Goal: Task Accomplishment & Management: Manage account settings

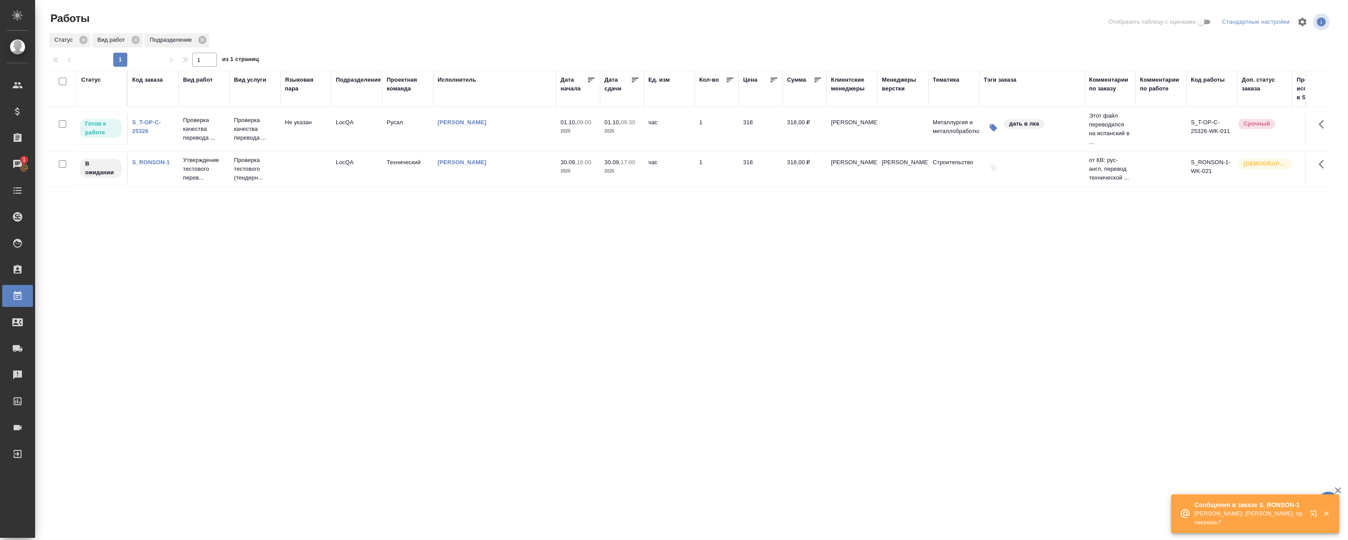
click at [1312, 515] on icon "button" at bounding box center [1313, 514] width 6 height 6
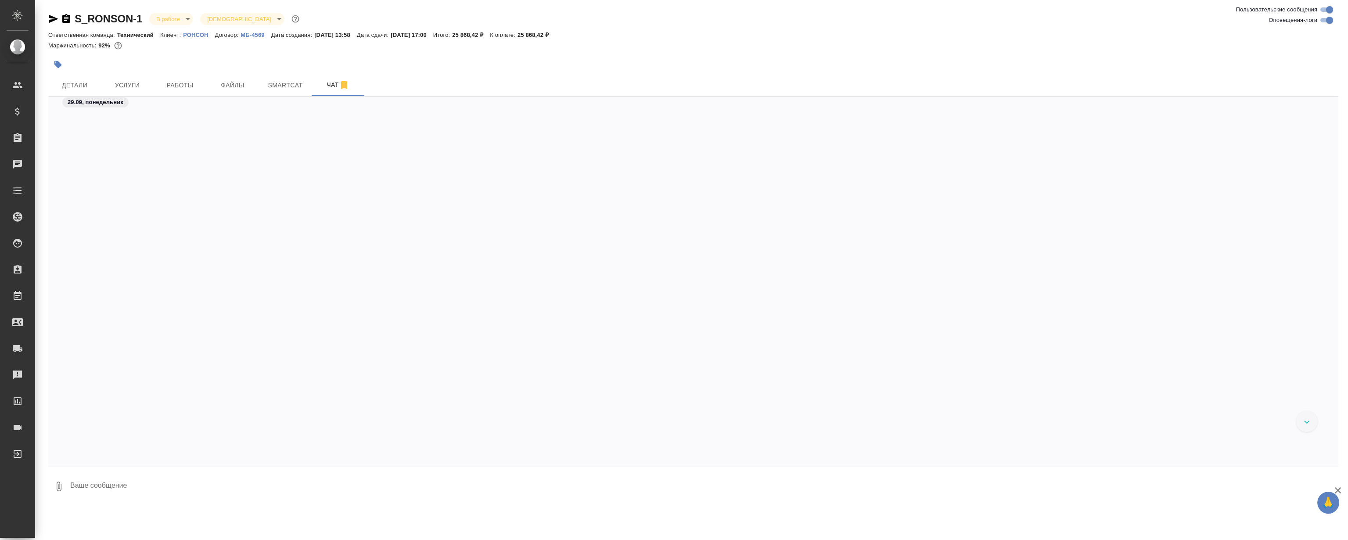
scroll to position [10679, 0]
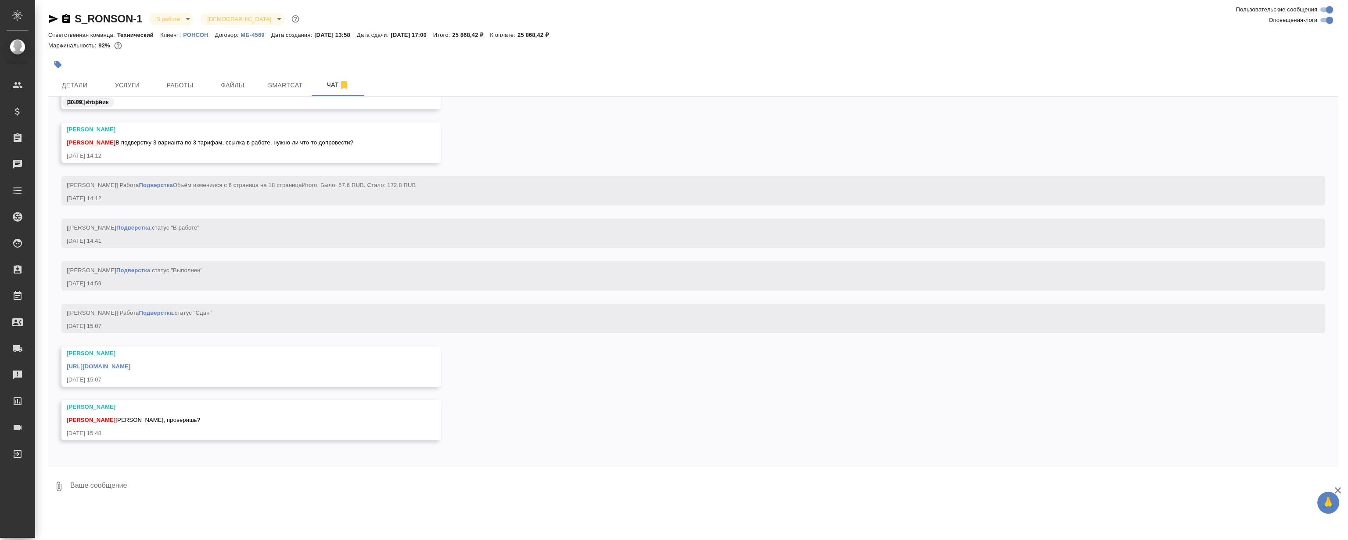
click at [130, 368] on link "https://drive.awatera.com/apps/files/files/10477012?dir=/Shares/%D0%A0%D0%9E%D0…" at bounding box center [99, 366] width 64 height 7
click at [640, 122] on div "Сергеева Анастасия Заборова Александра В подверстку 3 варианта по 3 тарифам, сс…" at bounding box center [693, 149] width 1290 height 54
click at [251, 82] on span "Файлы" at bounding box center [233, 85] width 42 height 11
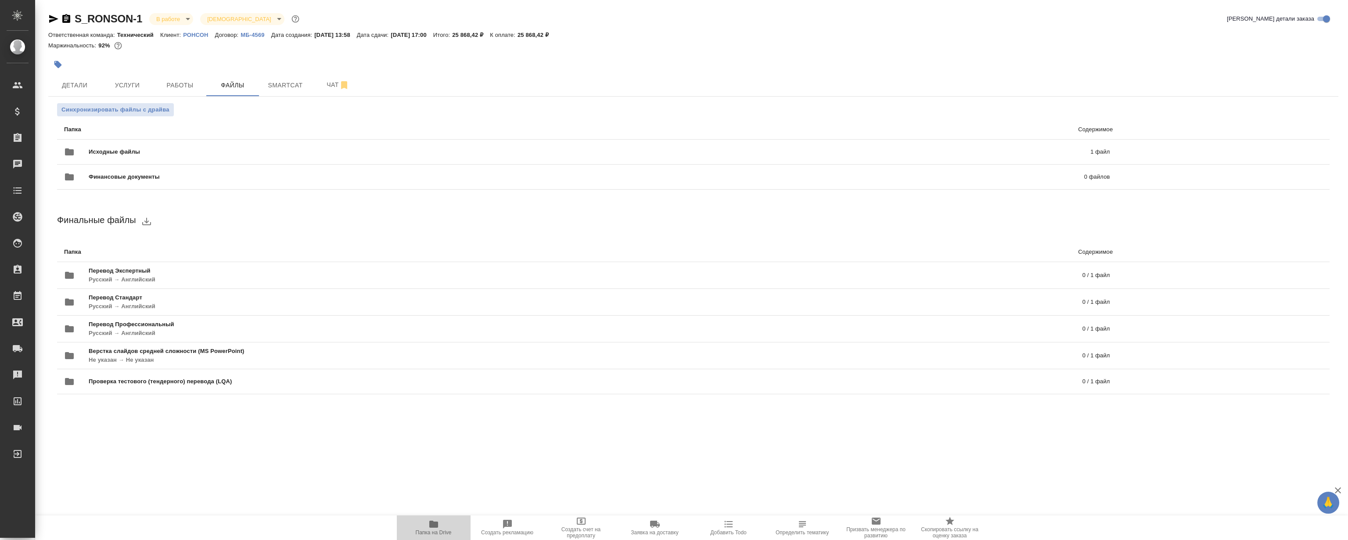
click at [427, 527] on span "Папка на Drive" at bounding box center [433, 527] width 63 height 17
drag, startPoint x: 275, startPoint y: 63, endPoint x: 281, endPoint y: 95, distance: 32.3
click at [275, 62] on div at bounding box center [478, 64] width 860 height 19
click at [301, 96] on button "Smartcat" at bounding box center [285, 85] width 53 height 22
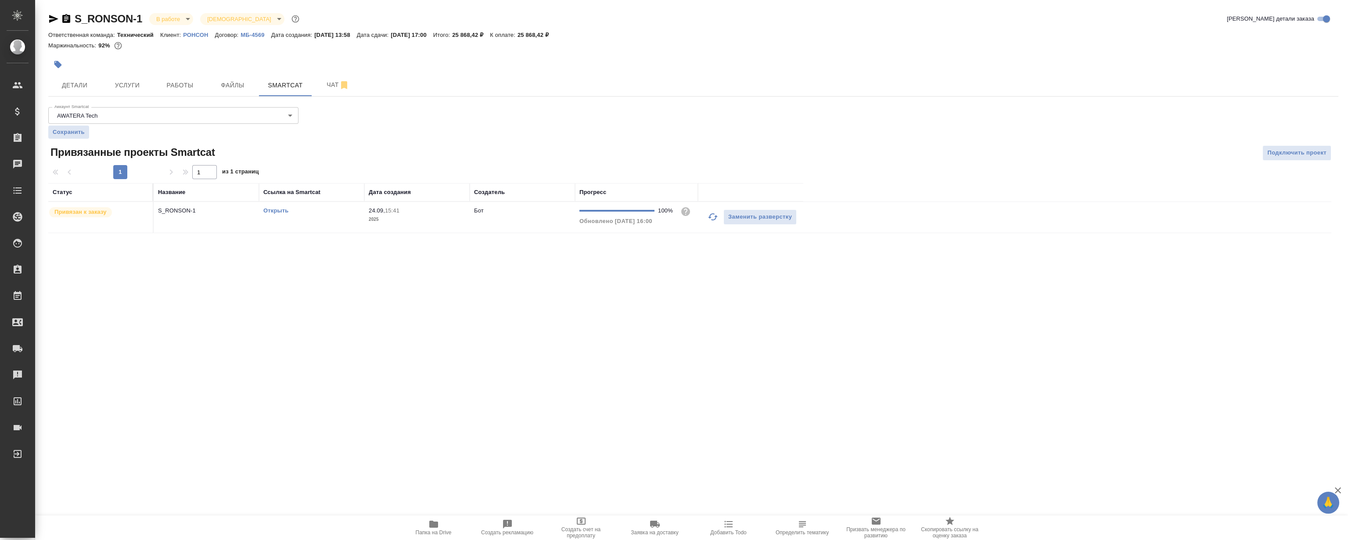
click at [281, 211] on link "Открыть" at bounding box center [275, 210] width 25 height 7
click at [242, 87] on span "Файлы" at bounding box center [233, 85] width 42 height 11
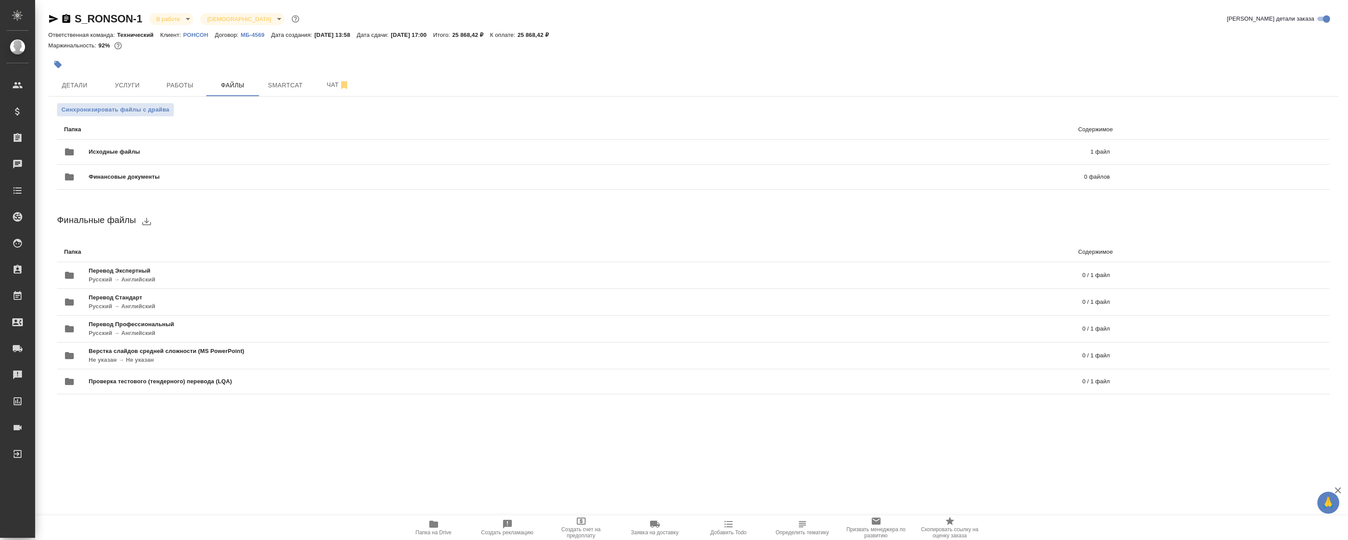
click at [427, 536] on button "Папка на Drive" at bounding box center [434, 527] width 74 height 25
click at [187, 83] on span "Работы" at bounding box center [180, 85] width 42 height 11
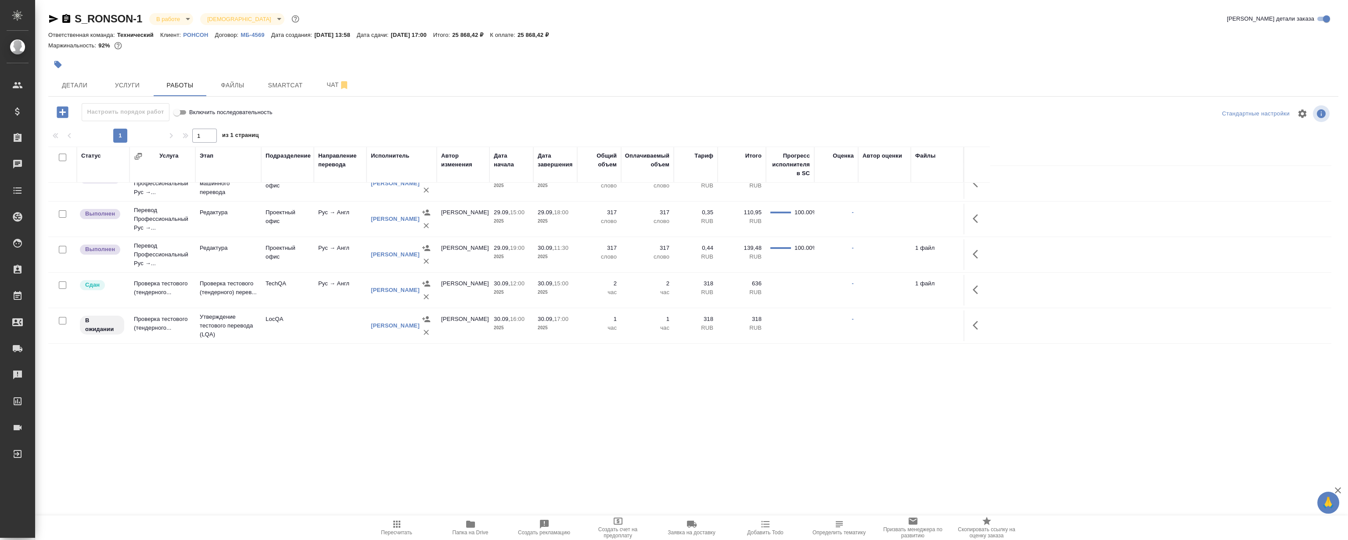
scroll to position [87, 0]
click at [178, 283] on td "Проверка тестового (тендерного..." at bounding box center [162, 291] width 66 height 31
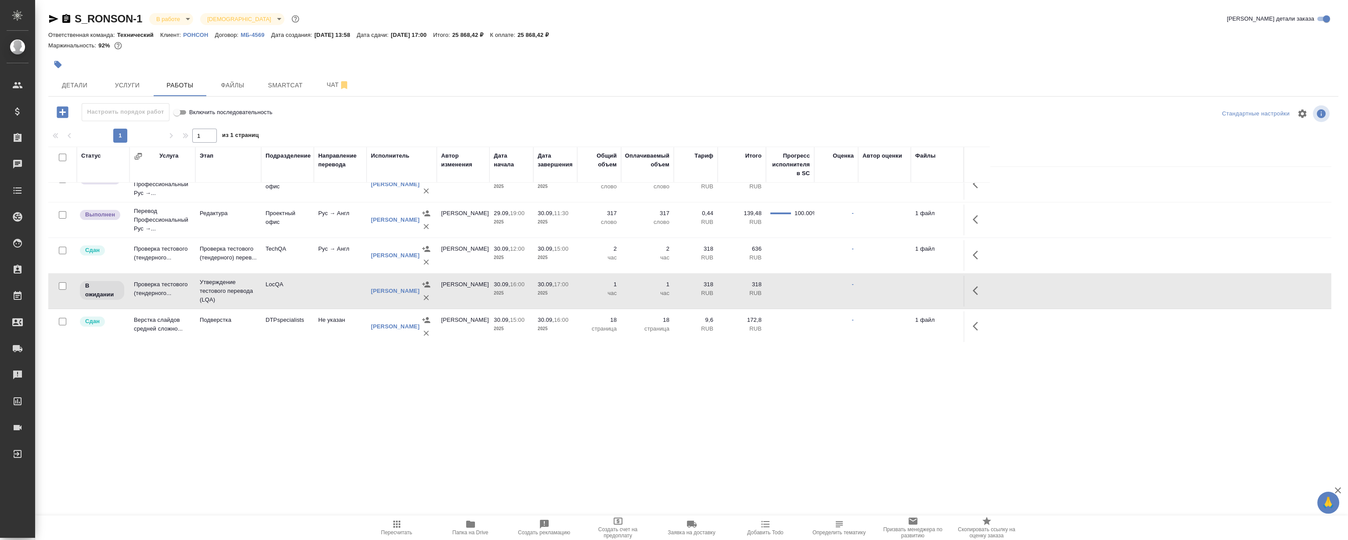
click at [178, 283] on td "Проверка тестового (тендерного..." at bounding box center [162, 291] width 66 height 31
click at [325, 80] on span "Чат" at bounding box center [338, 84] width 42 height 11
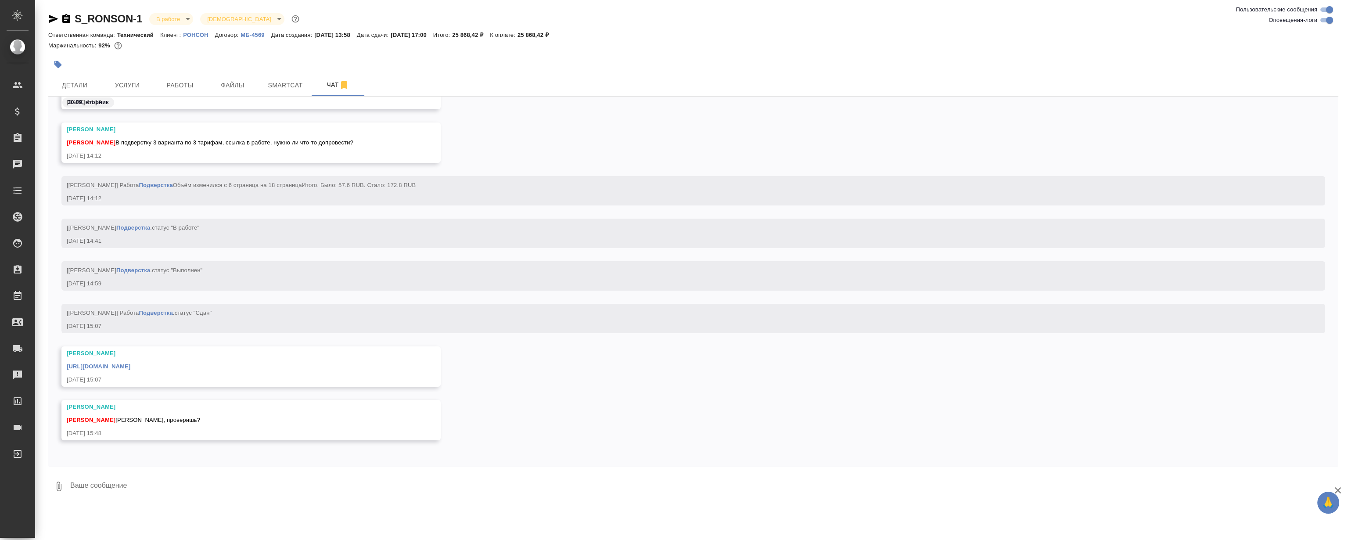
scroll to position [13522, 0]
click at [158, 482] on textarea at bounding box center [703, 486] width 1269 height 30
click at [273, 477] on textarea at bounding box center [703, 486] width 1269 height 30
type textarea """
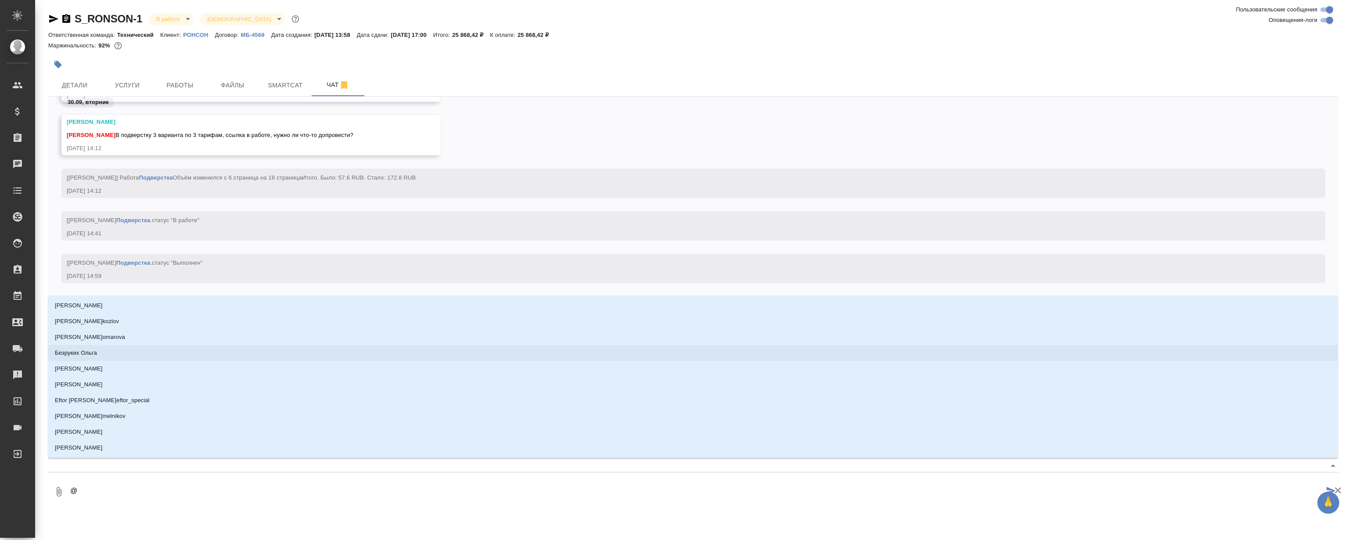
type textarea "@C"
type input "C"
type textarea "@Ct"
type input "Ct"
type textarea "@Cth"
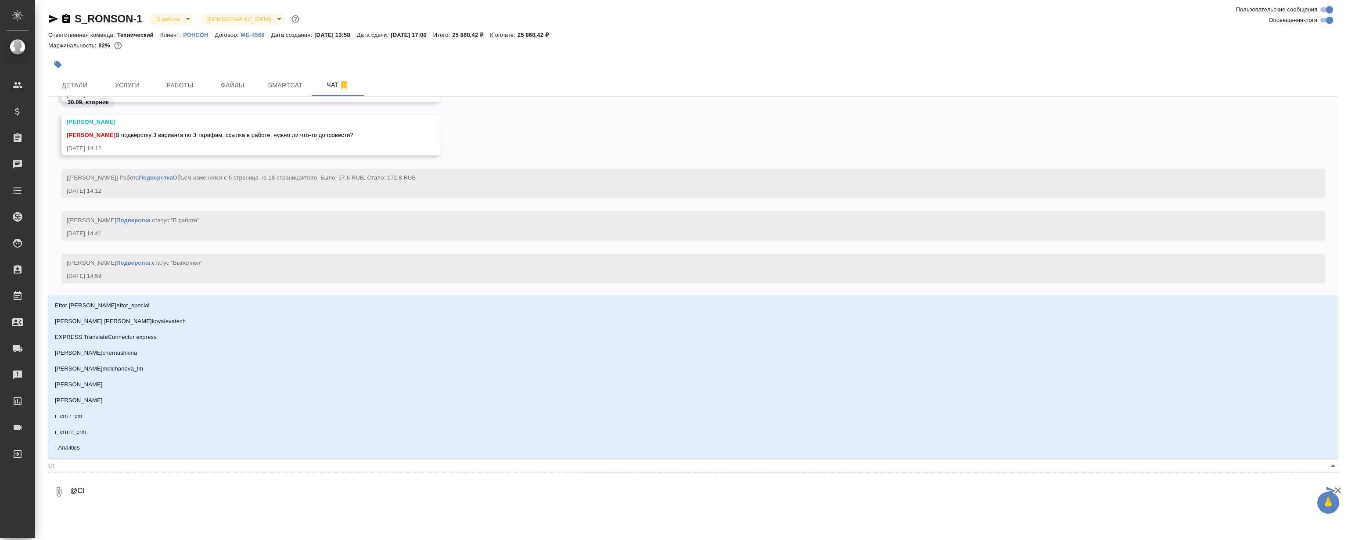
type input "Cth"
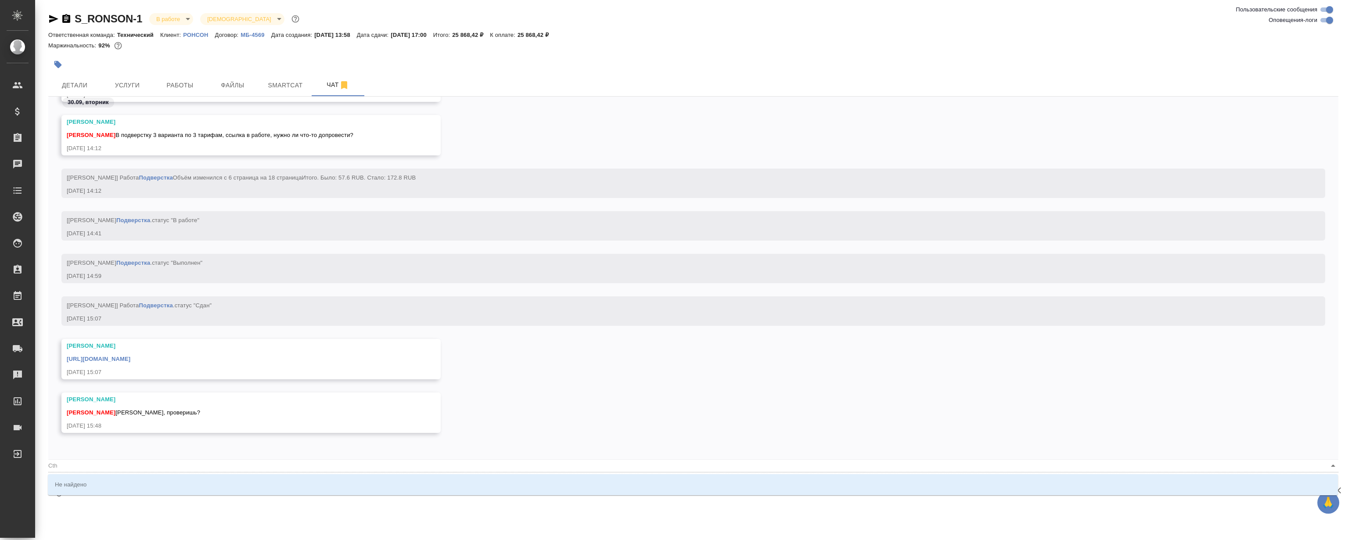
type textarea "@Ct"
type input "Ct"
type textarea "@C"
type input "C"
type textarea "@"
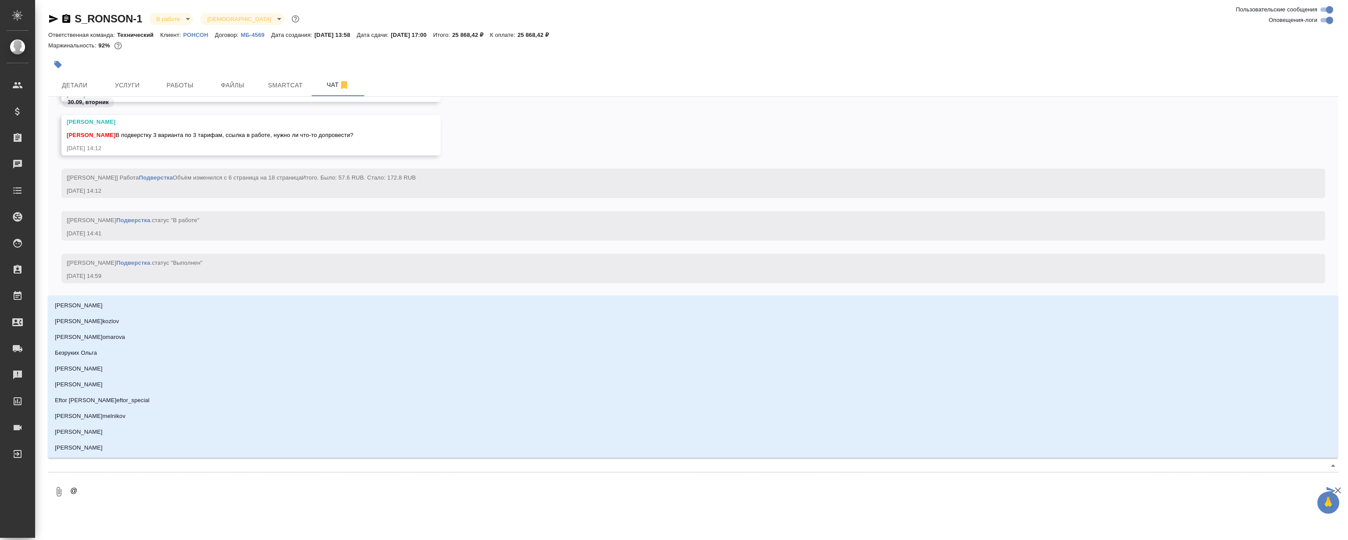
type textarea "@С"
type input "С"
type textarea "@Се"
type input "Се"
type textarea "@Сер"
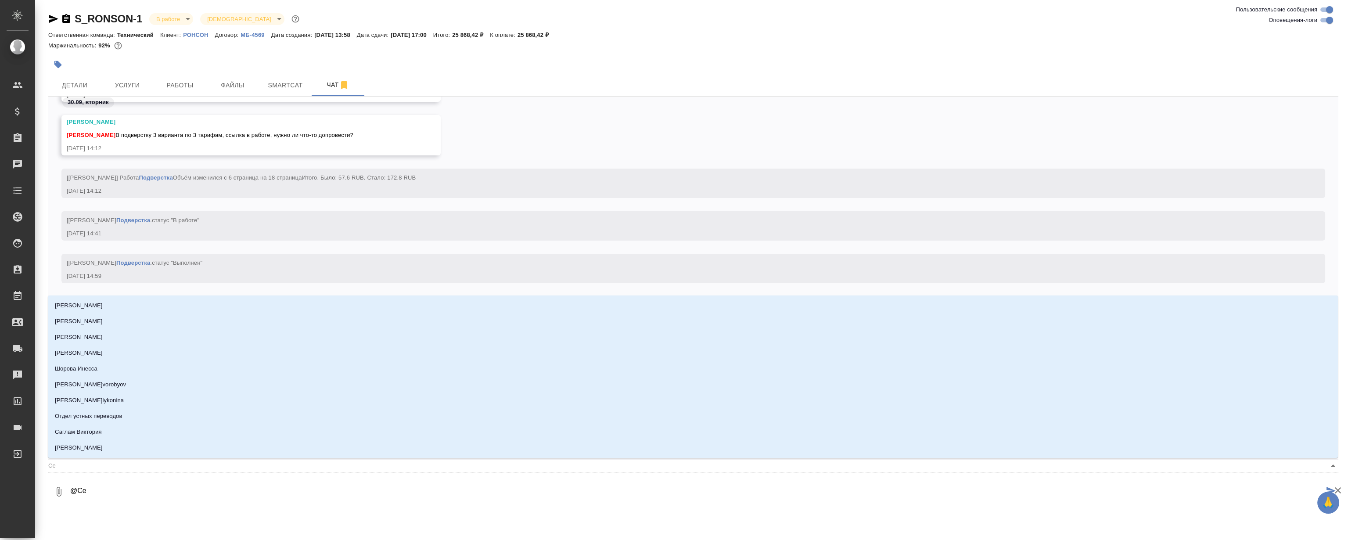
type input "Сер"
type textarea "@Сере"
type input "Сере"
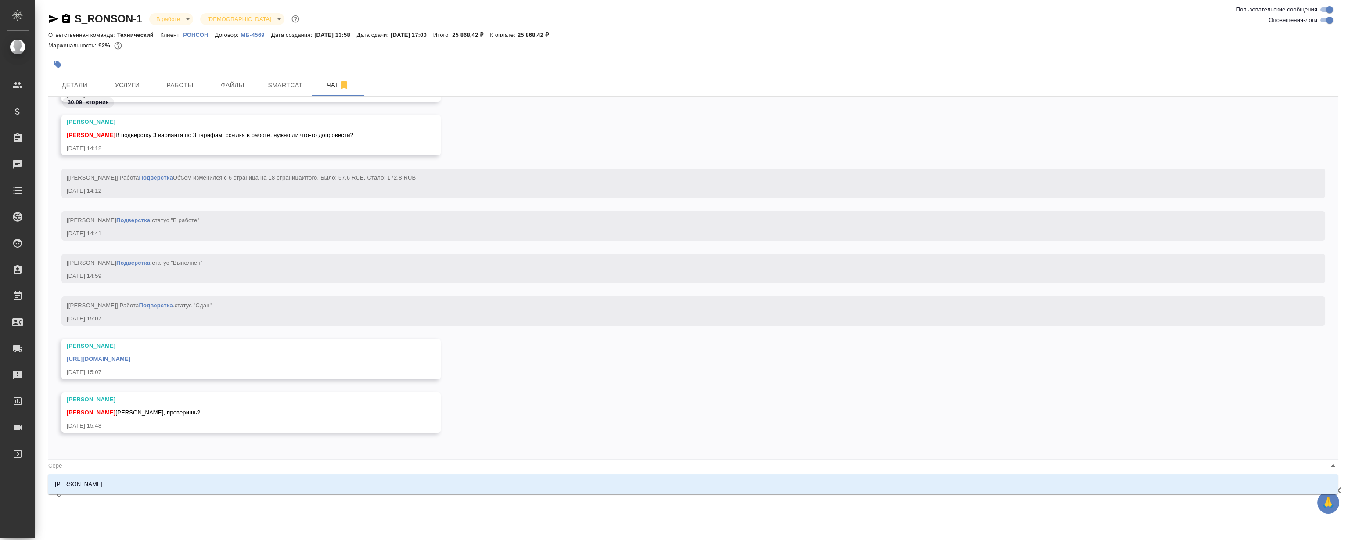
type textarea "@Серев"
type input "Серев"
type textarea "@Серева"
type input "Серева"
type textarea "@Серев"
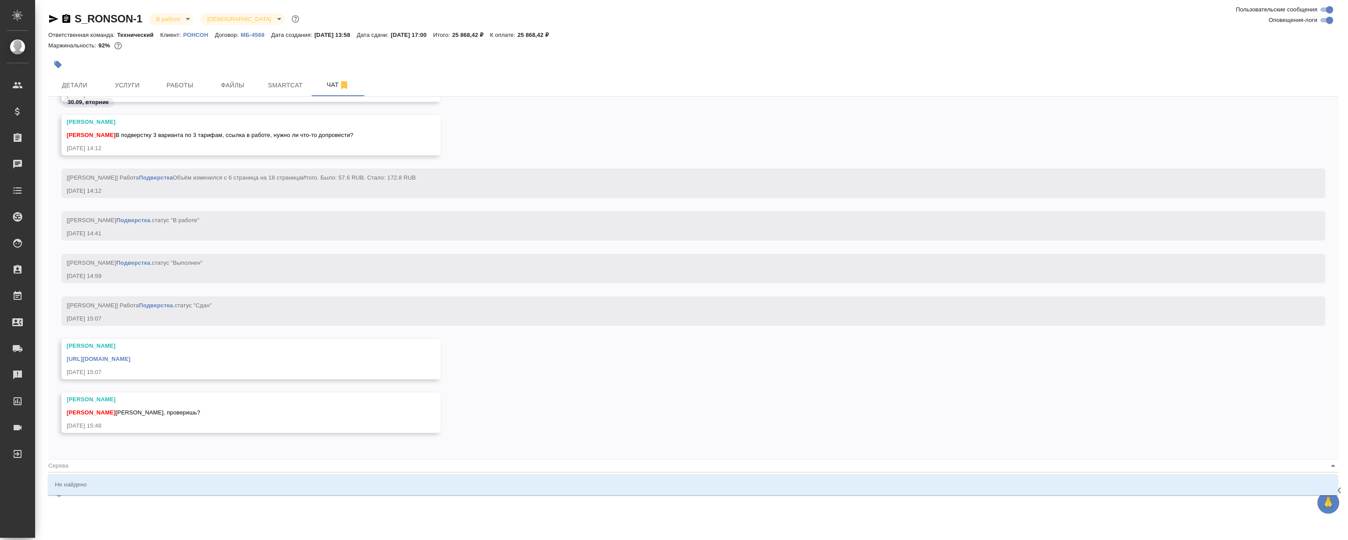
type input "Серев"
type textarea "@Сере"
type input "Сере"
type textarea "@Сер"
type input "Сер"
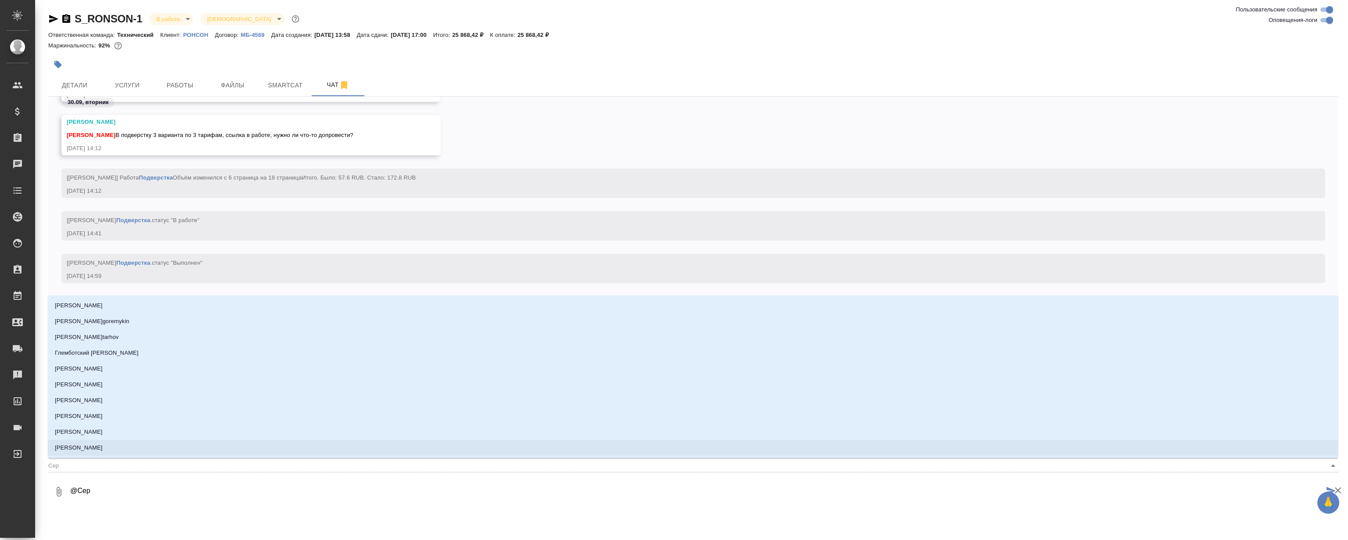
type textarea "@Серг"
type input "Серг"
type textarea "@Серге"
type input "Серге"
type textarea "@Сергее"
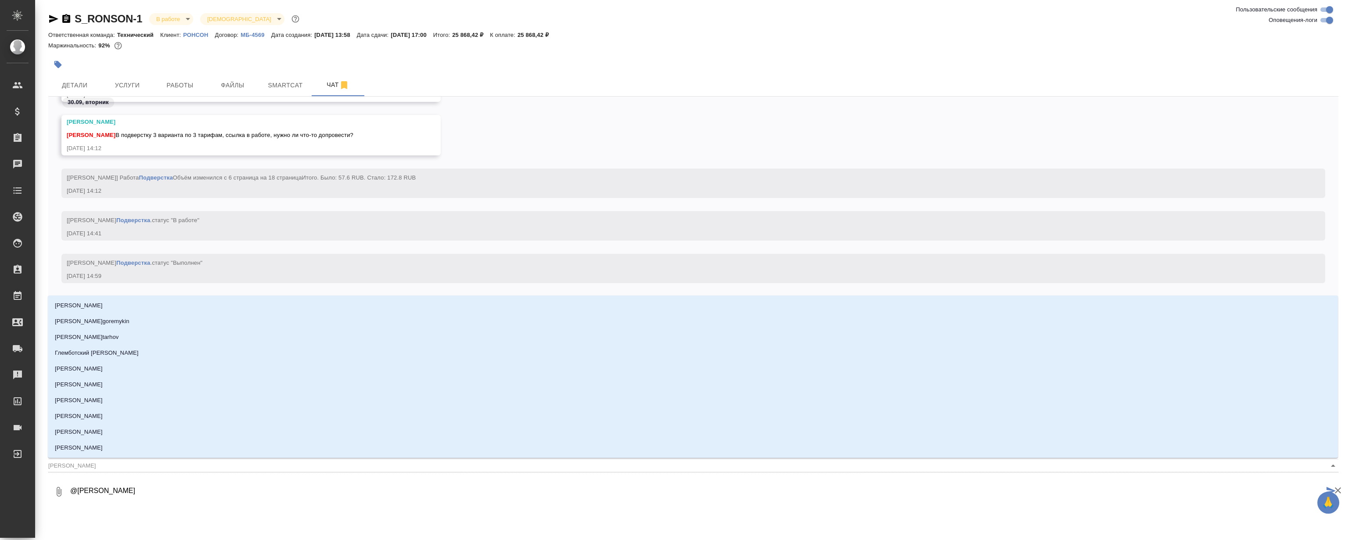
type input "Сергее"
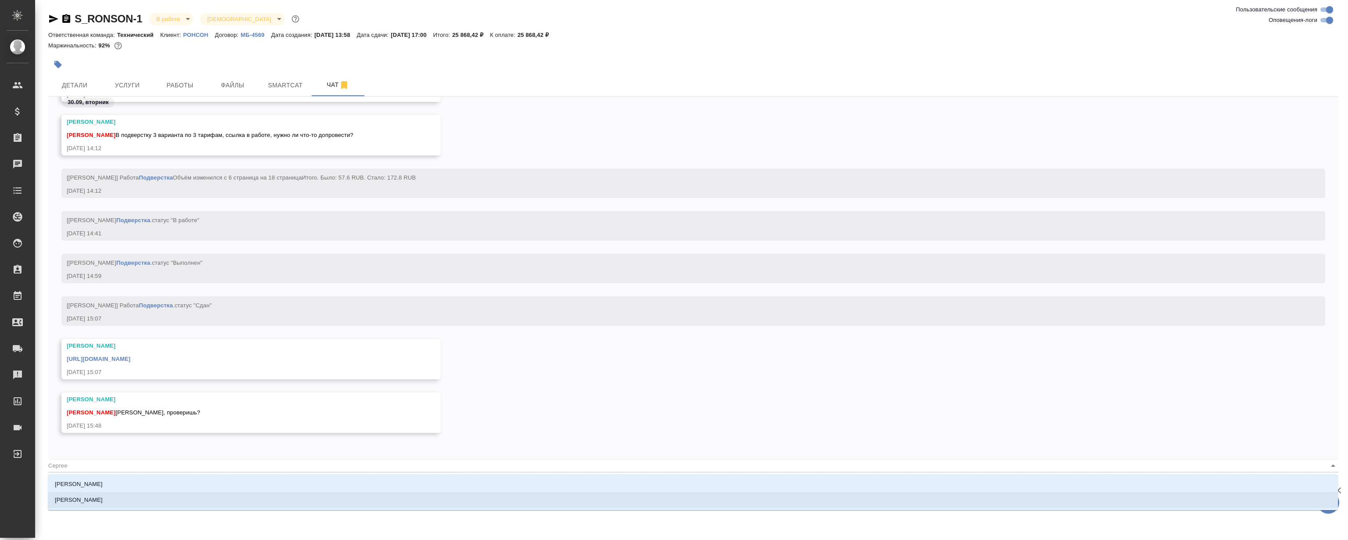
click at [90, 500] on p "Сергеева Анастасия" at bounding box center [79, 500] width 48 height 9
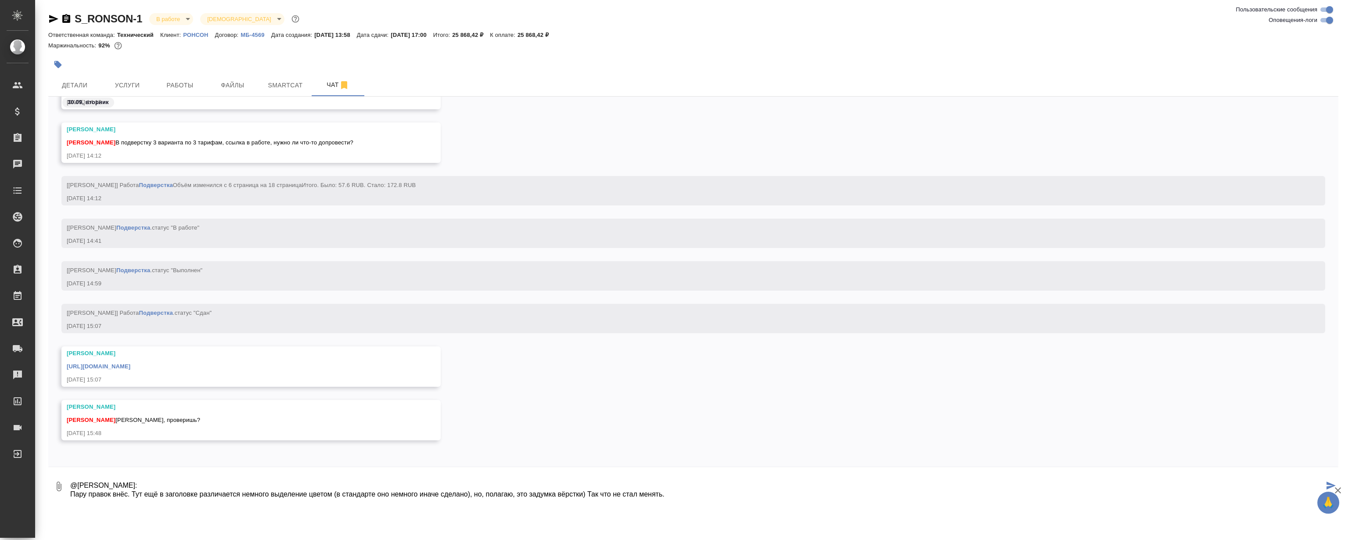
scroll to position [0, 0]
click at [582, 495] on textarea "@Сергеева Анастасия Готово: Пару правок внёс. Тут ещё в заголовке различается н…" at bounding box center [696, 486] width 1255 height 30
paste textarea "https://drive.awatera.com/apps/files/files?dir=/Shares/%D0%A0%D0%9E%D0%9D%D0%A1…"
click at [869, 495] on textarea "@Сергеева Анастасия Готово: https://drive.awatera.com/apps/files/files?dir=/Sha…" at bounding box center [696, 486] width 1255 height 30
type textarea "@Сергеева Анастасия Готово: https://drive.awatera.com/apps/files/files?dir=/Sha…"
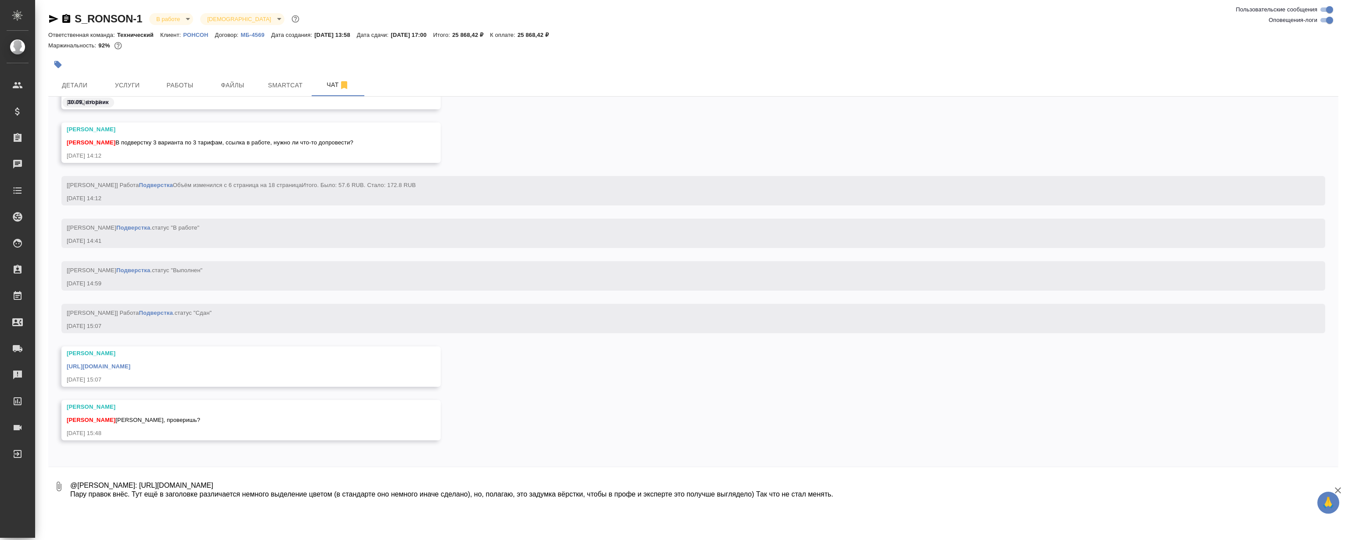
scroll to position [13573, 0]
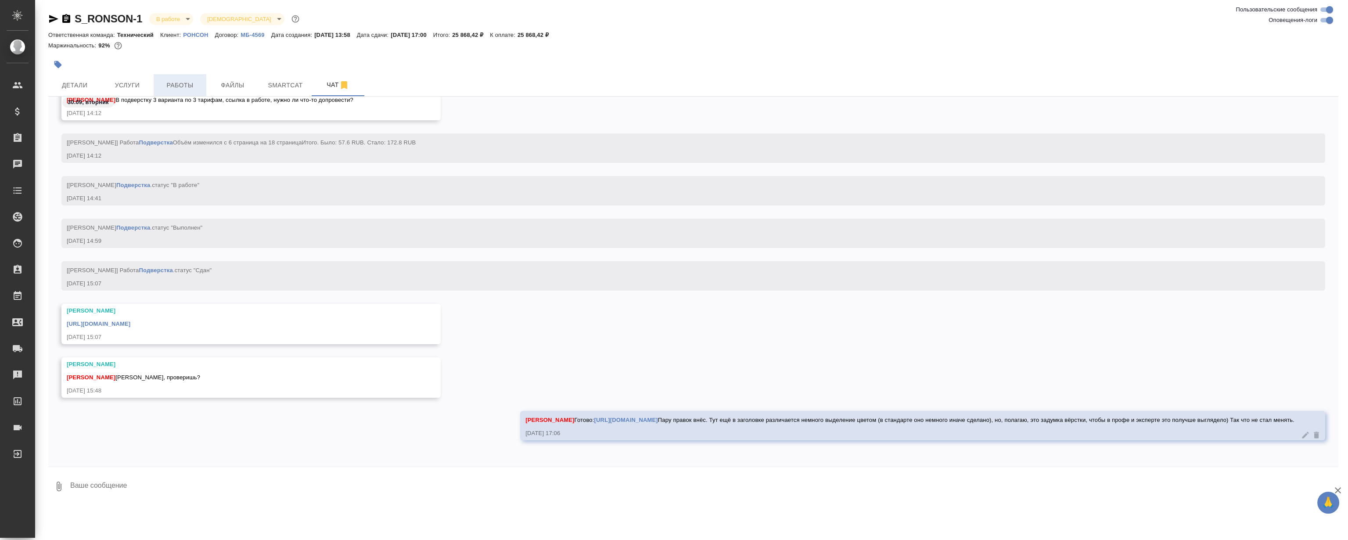
click at [195, 89] on span "Работы" at bounding box center [180, 85] width 42 height 11
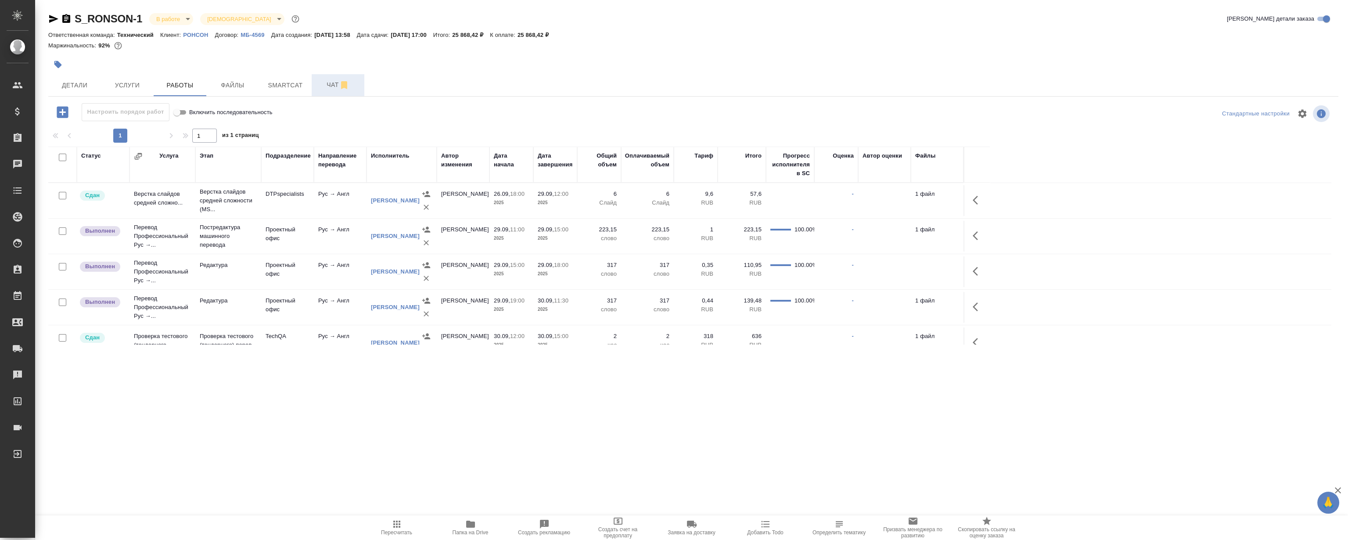
click at [319, 83] on span "Чат" at bounding box center [338, 84] width 42 height 11
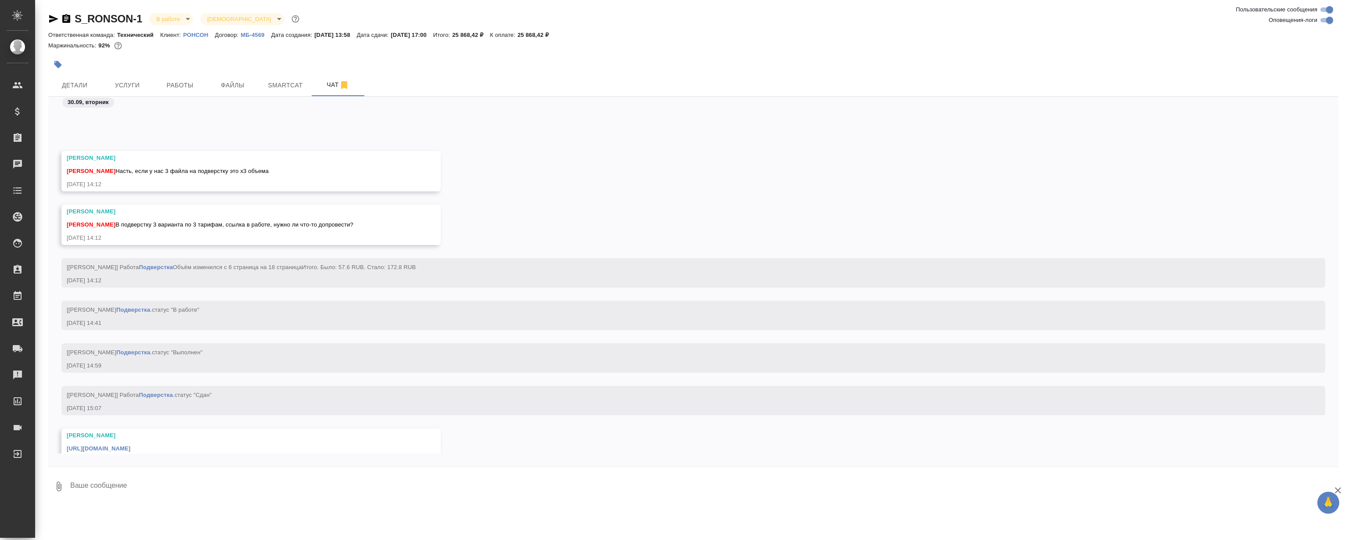
scroll to position [13327, 0]
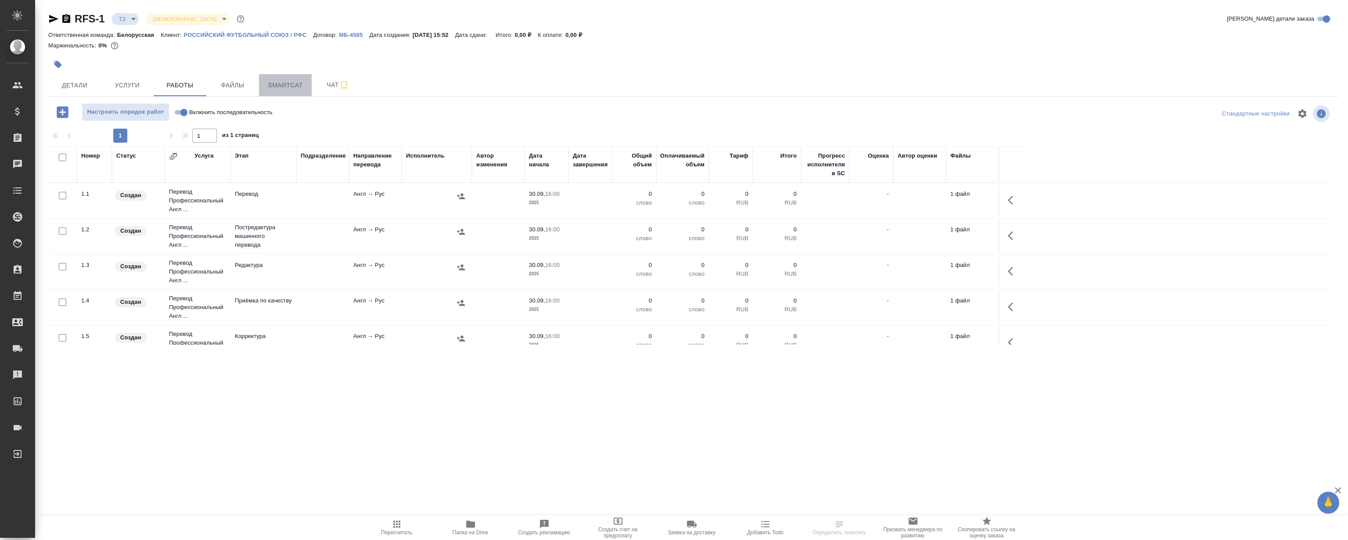
click at [271, 81] on span "Smartcat" at bounding box center [285, 85] width 42 height 11
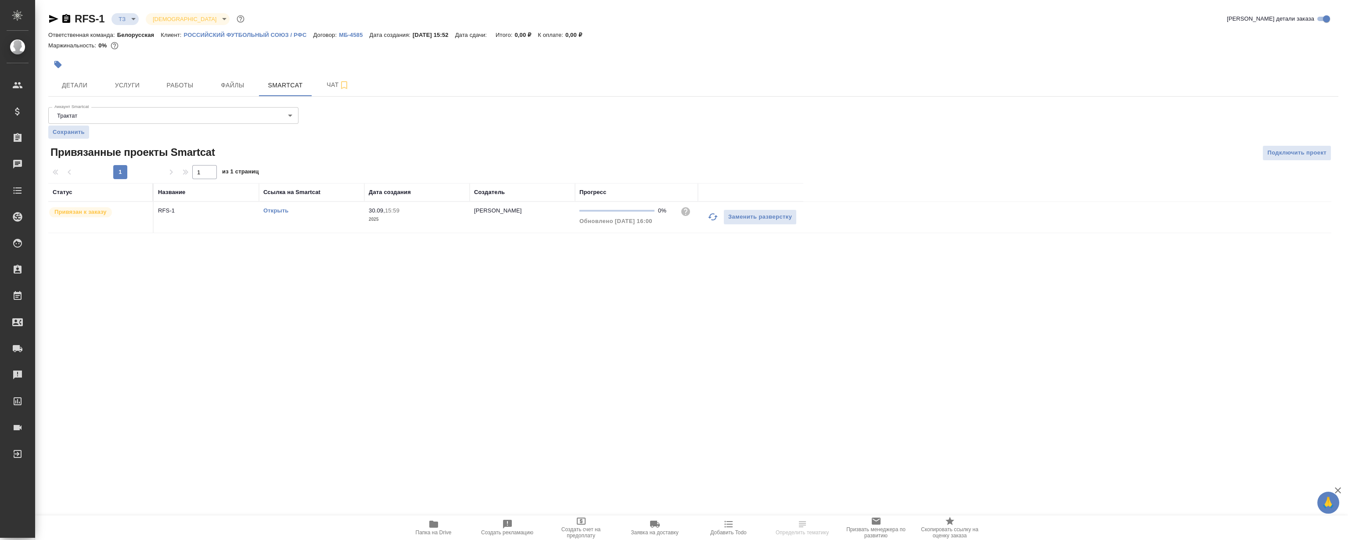
click at [274, 214] on div "Открыть" at bounding box center [311, 210] width 97 height 9
click at [275, 211] on link "Открыть" at bounding box center [275, 210] width 25 height 7
click at [241, 78] on button "Файлы" at bounding box center [232, 85] width 53 height 22
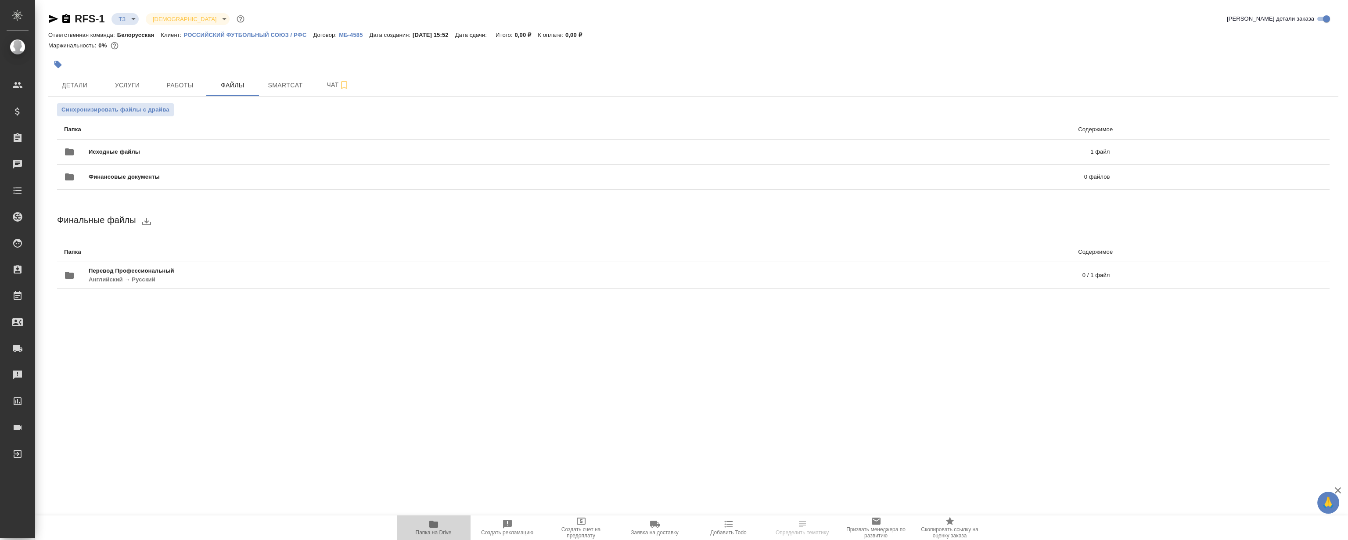
click at [423, 531] on span "Папка на Drive" at bounding box center [434, 532] width 36 height 6
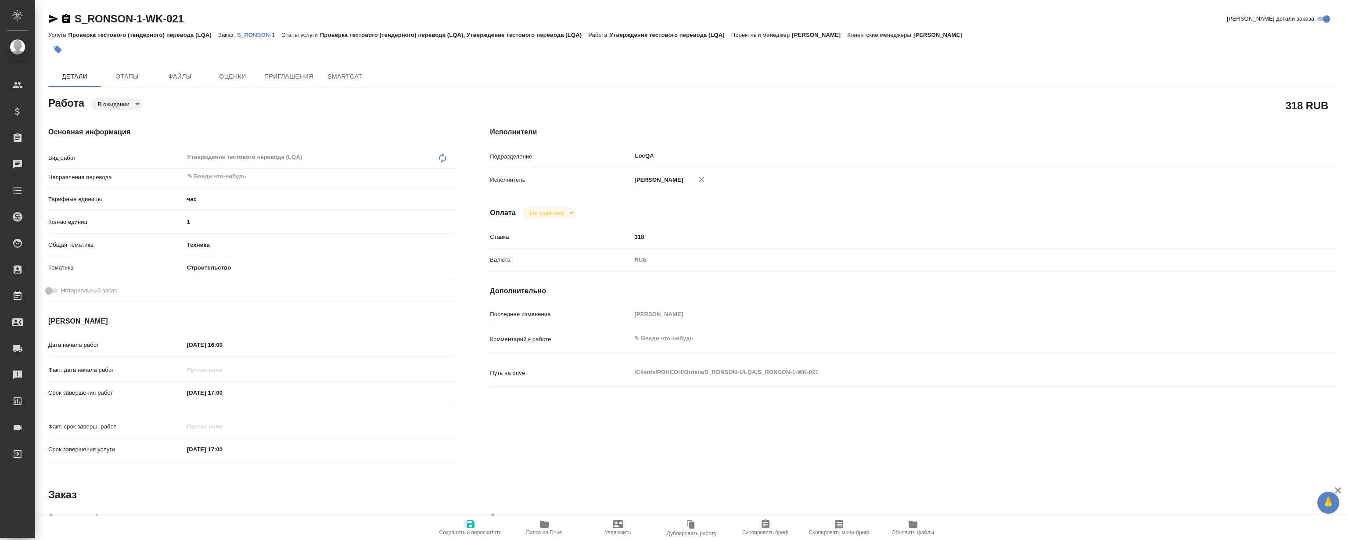
type textarea "x"
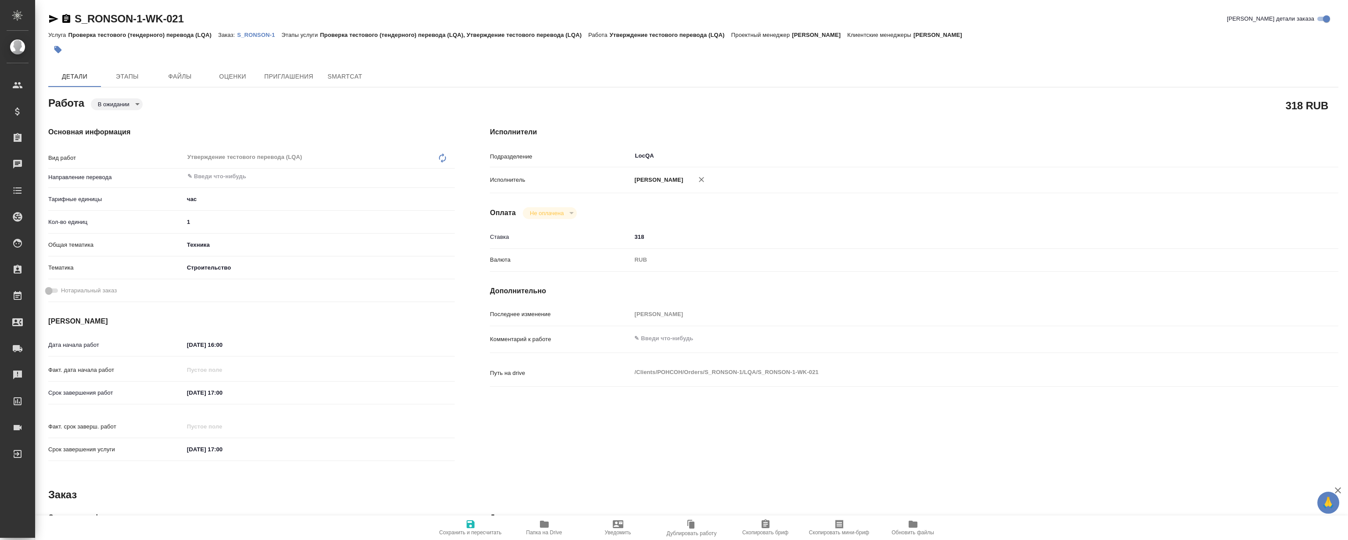
type textarea "x"
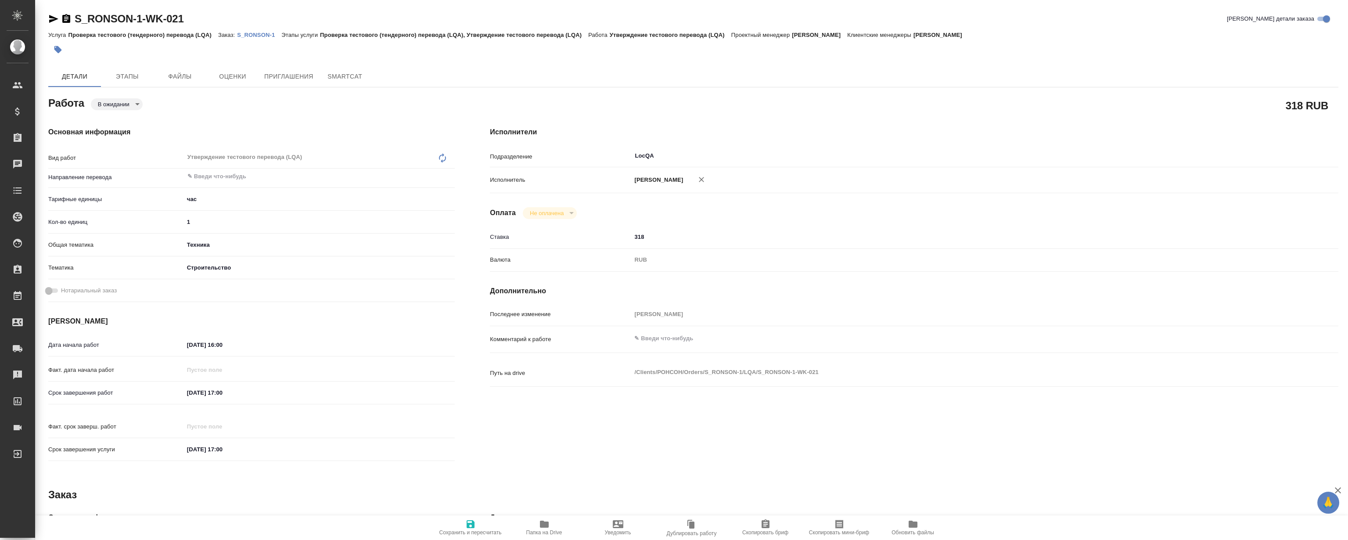
type textarea "x"
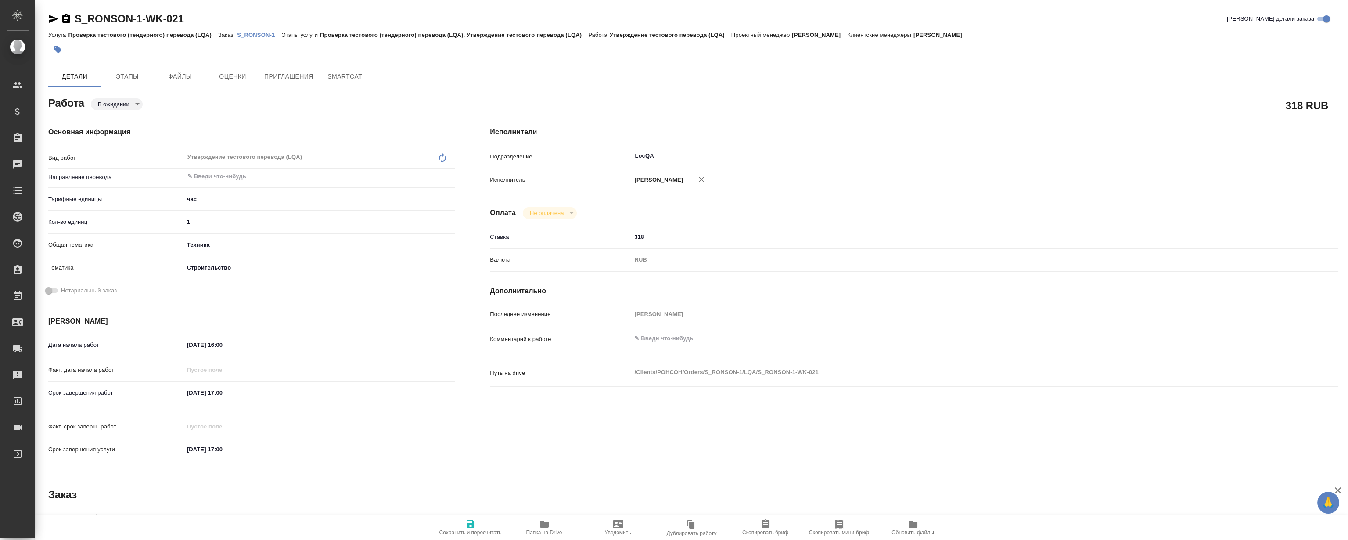
type textarea "x"
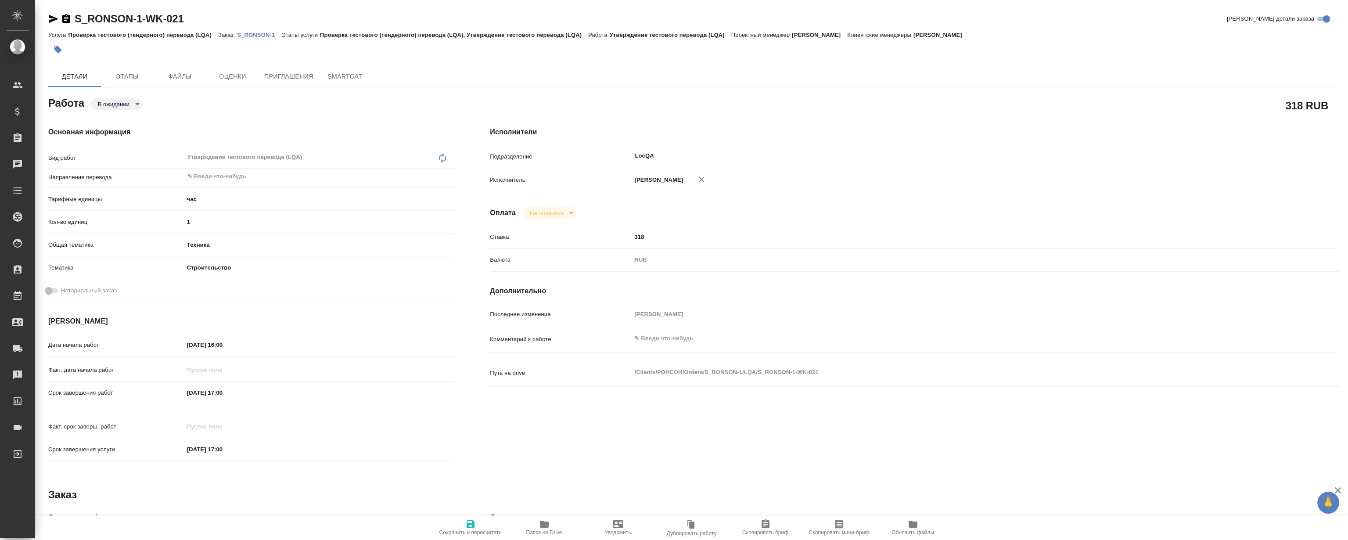
type textarea "x"
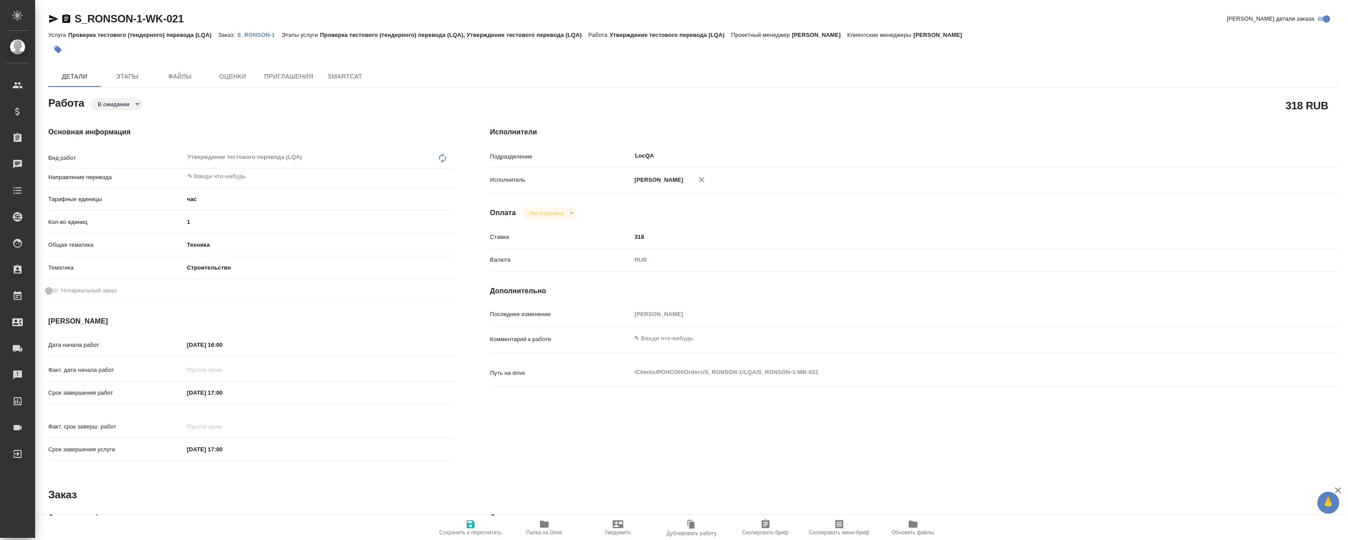
type textarea "x"
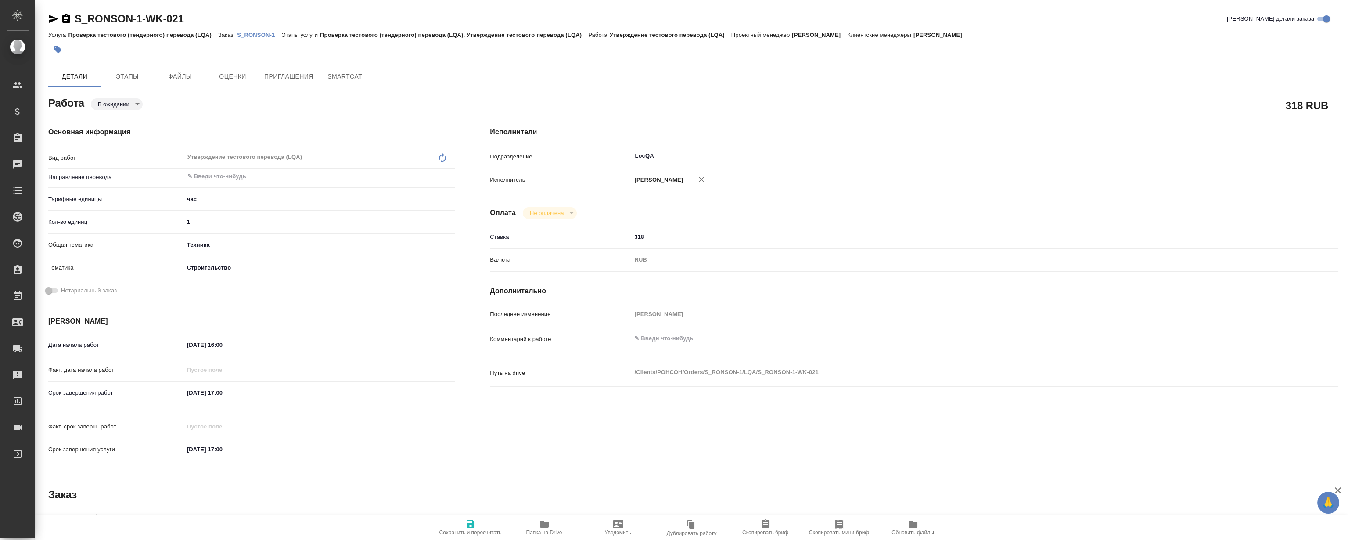
type textarea "x"
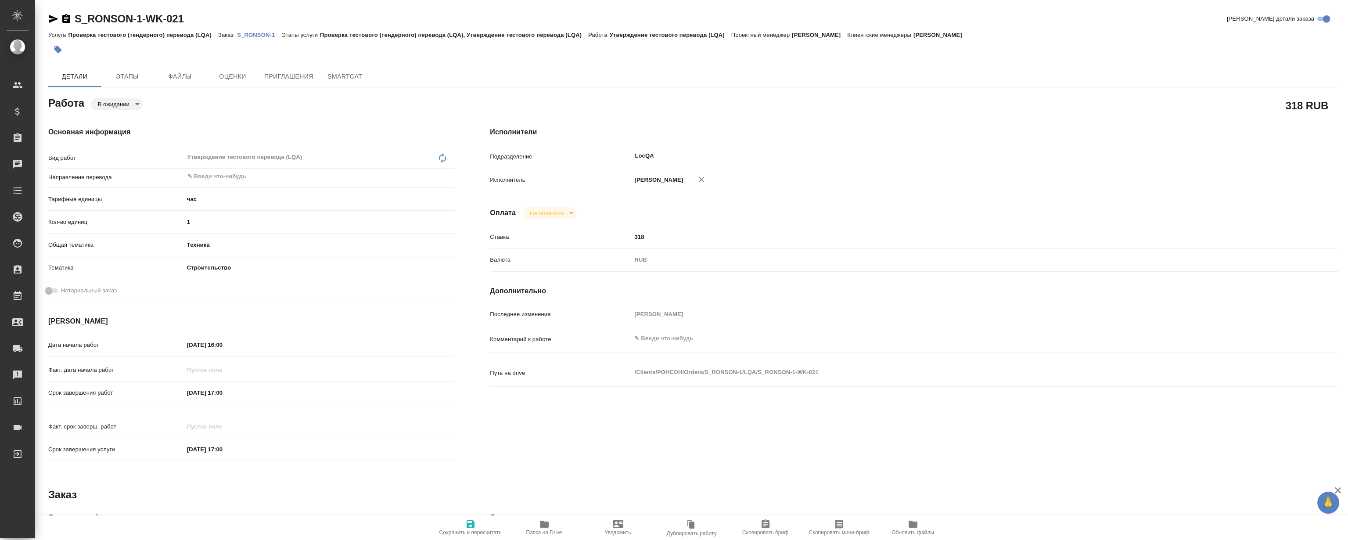
click at [550, 525] on span "Папка на Drive" at bounding box center [544, 527] width 63 height 17
type textarea "x"
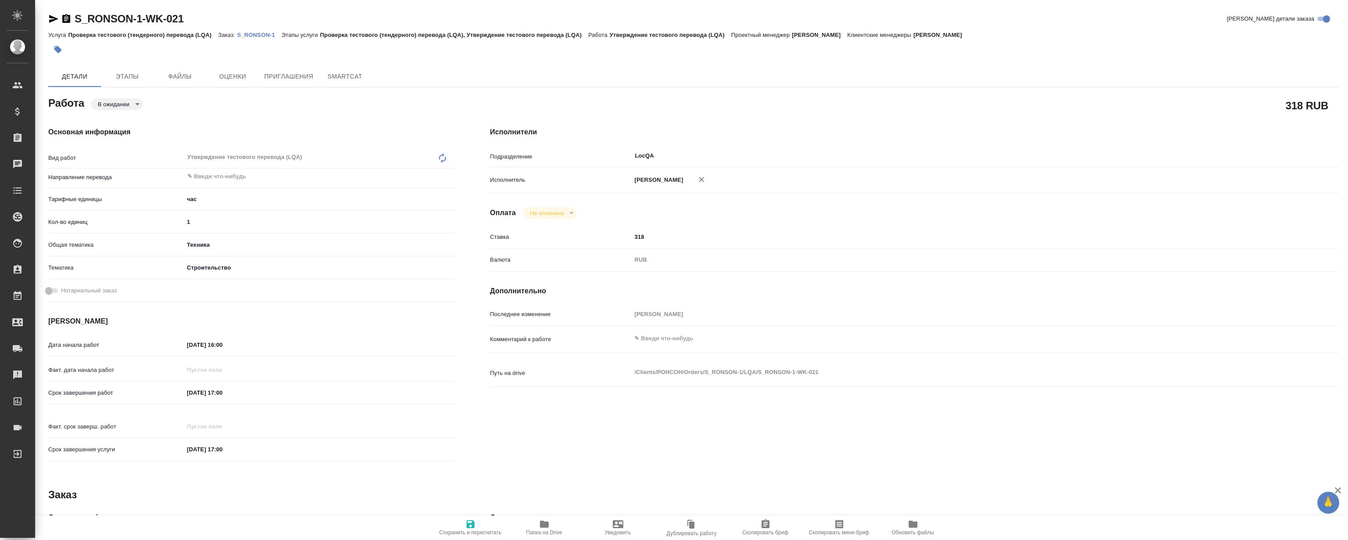
type textarea "x"
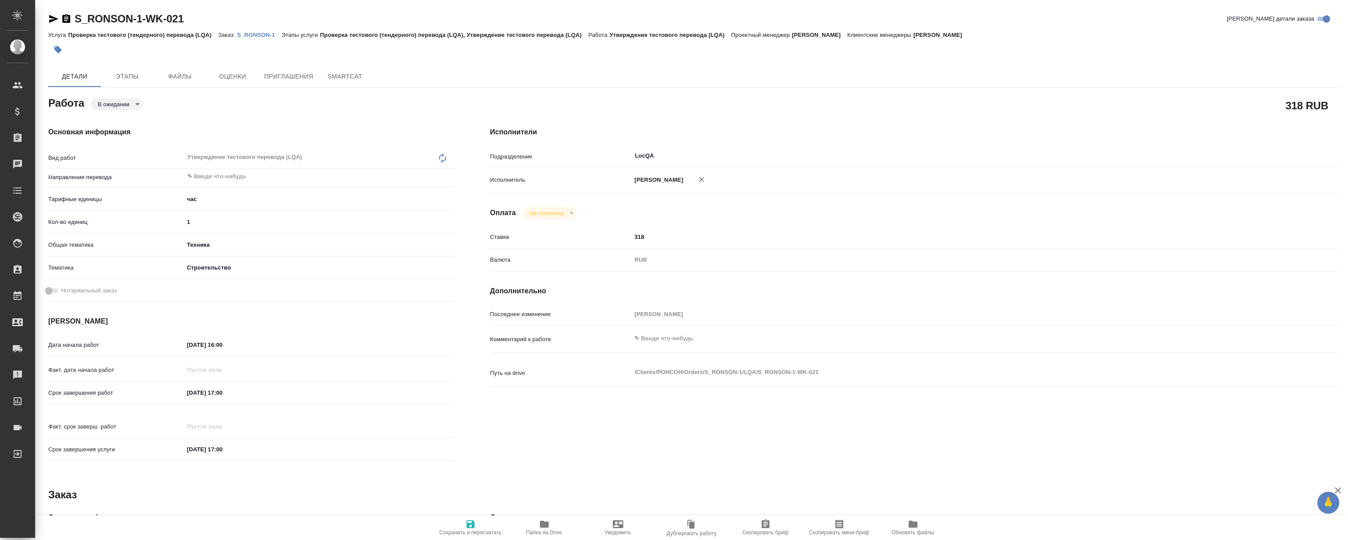
type textarea "x"
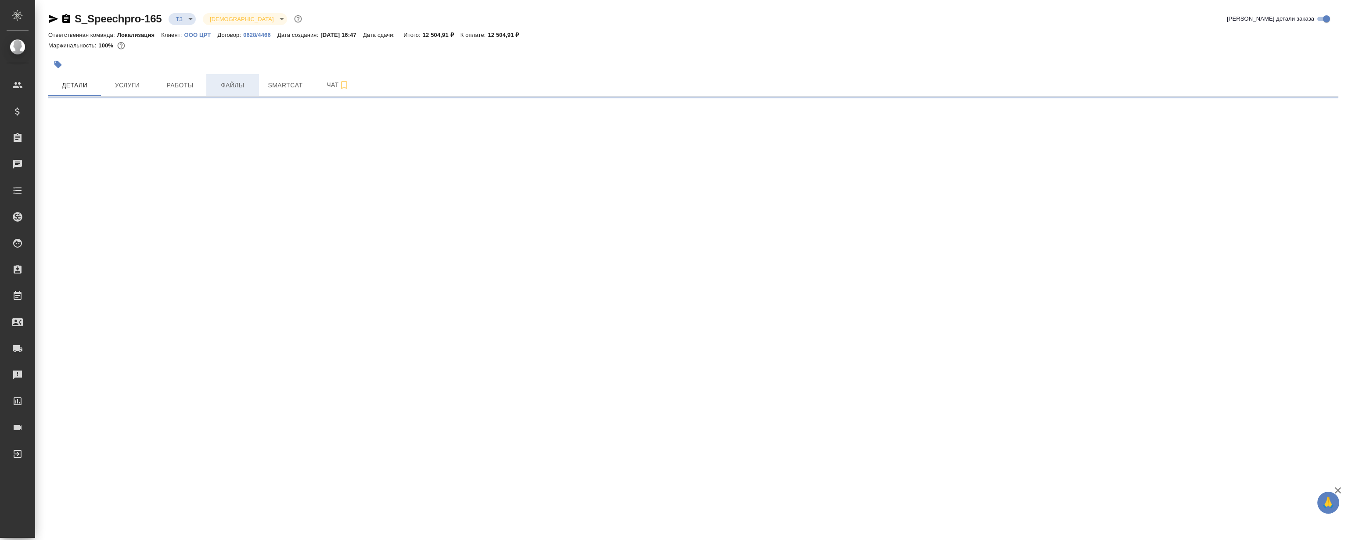
select select "RU"
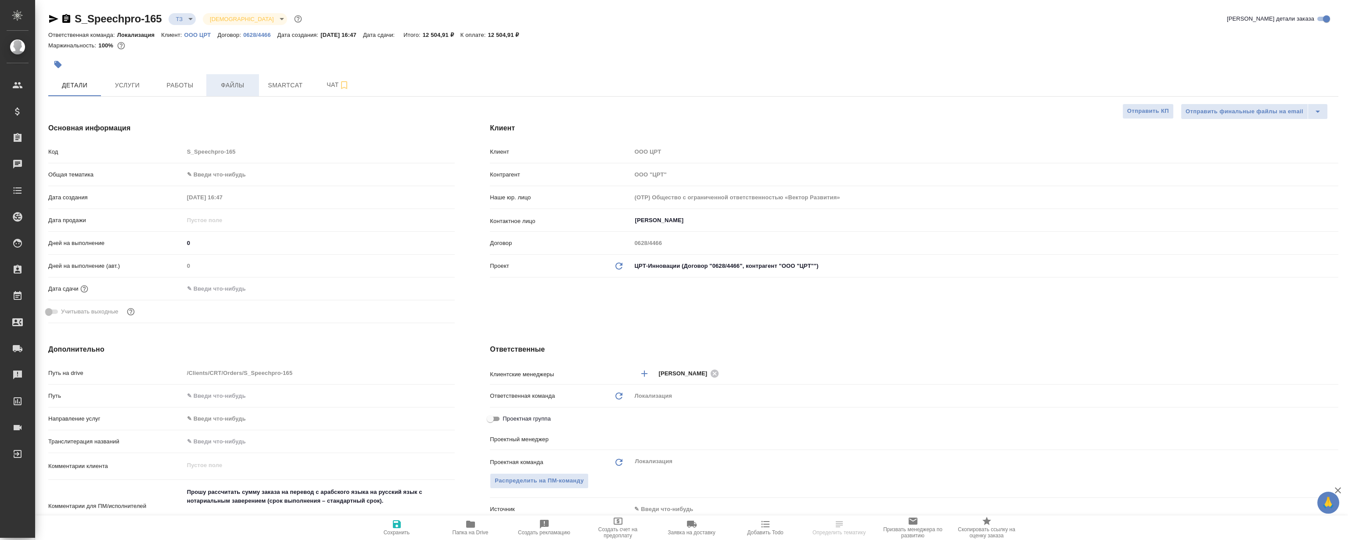
click at [244, 85] on span "Файлы" at bounding box center [233, 85] width 42 height 11
type textarea "x"
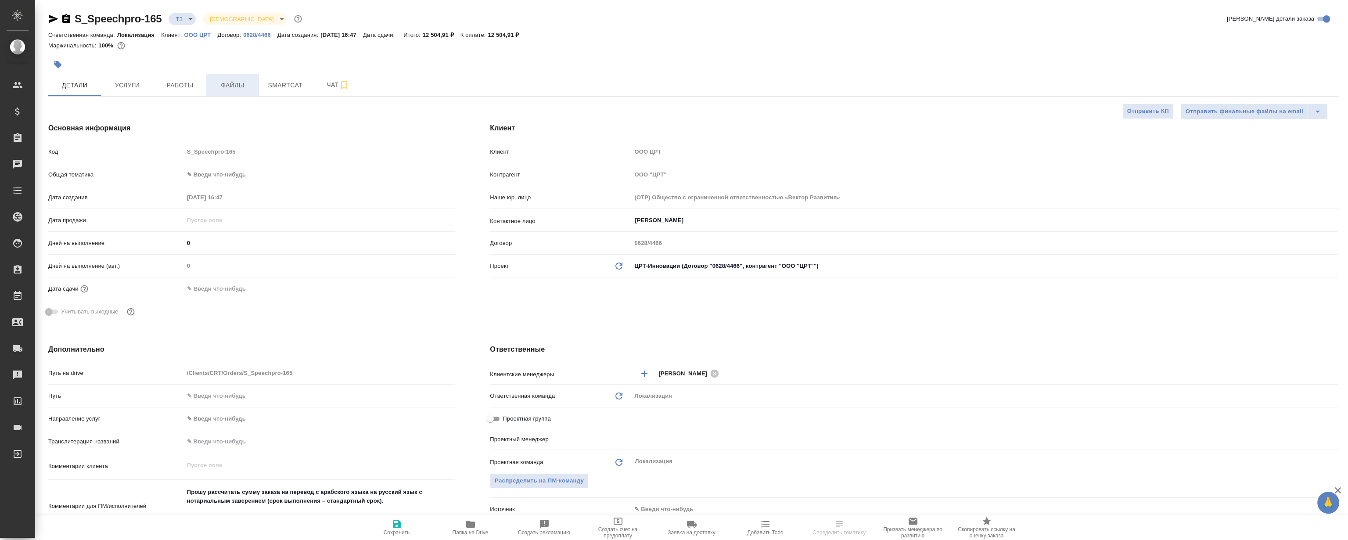
type textarea "x"
type input "[PERSON_NAME]"
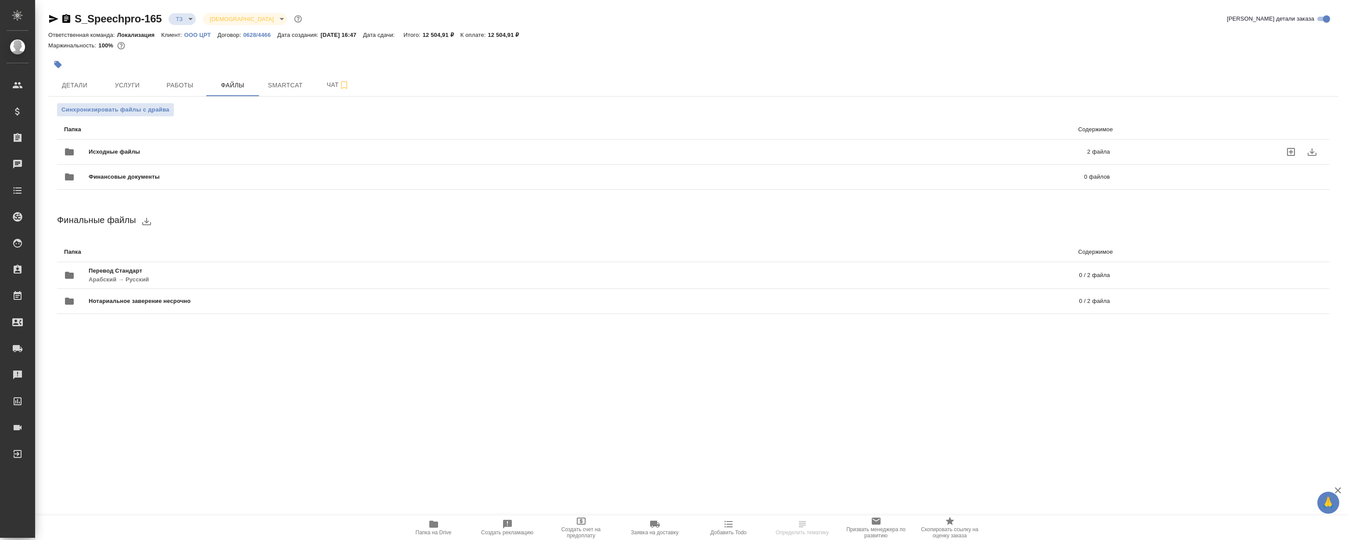
click at [271, 148] on span "Исходные файлы" at bounding box center [351, 151] width 525 height 9
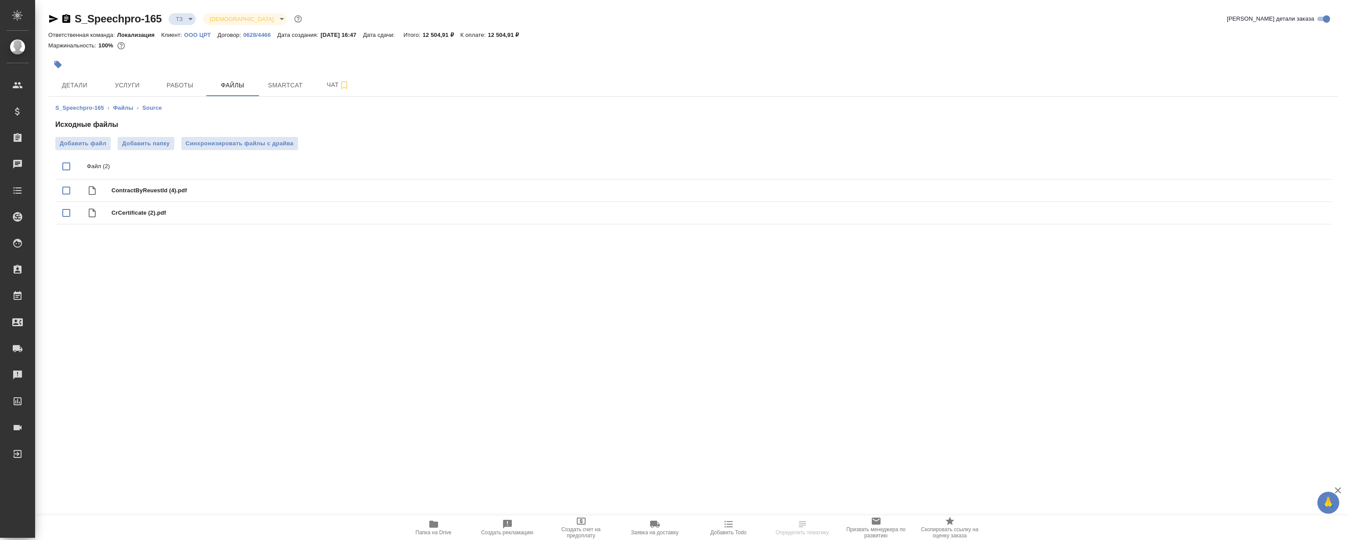
click at [70, 164] on input "checkbox" at bounding box center [66, 166] width 18 height 18
checkbox input "true"
click at [1288, 165] on icon "download" at bounding box center [1292, 167] width 11 height 11
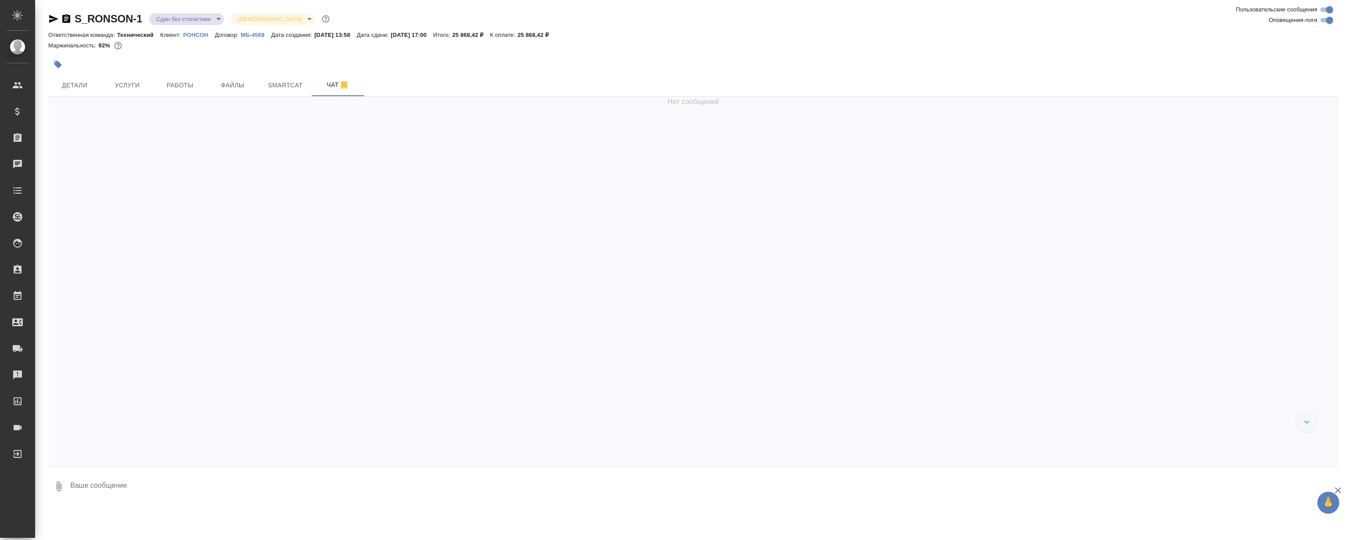
scroll to position [13716, 0]
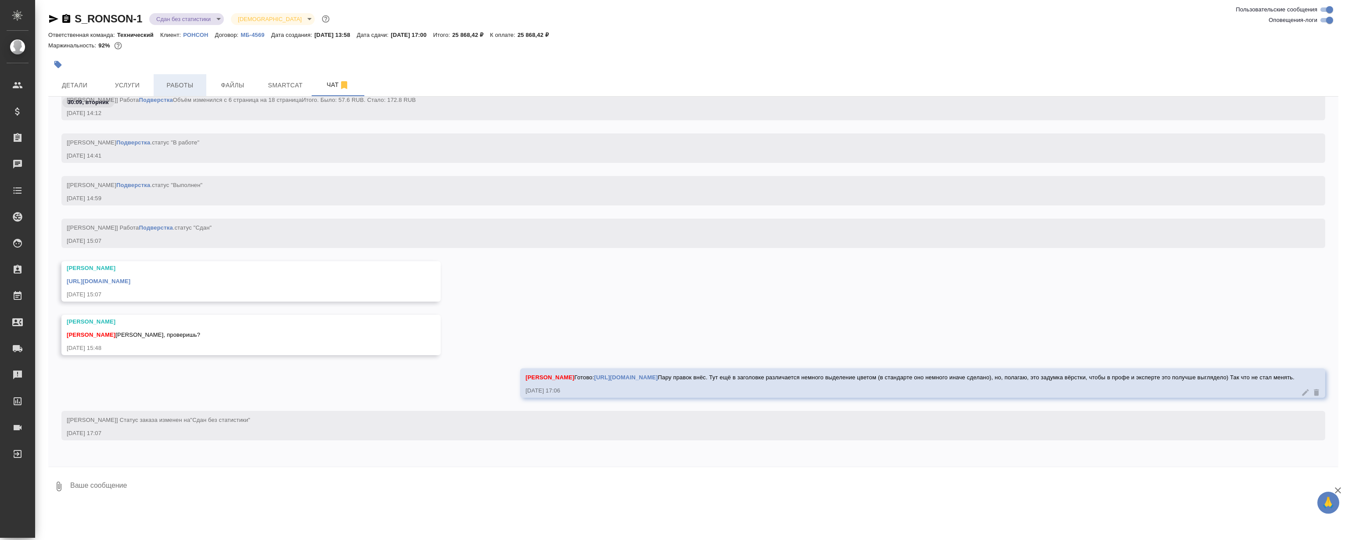
click at [184, 88] on span "Работы" at bounding box center [180, 85] width 42 height 11
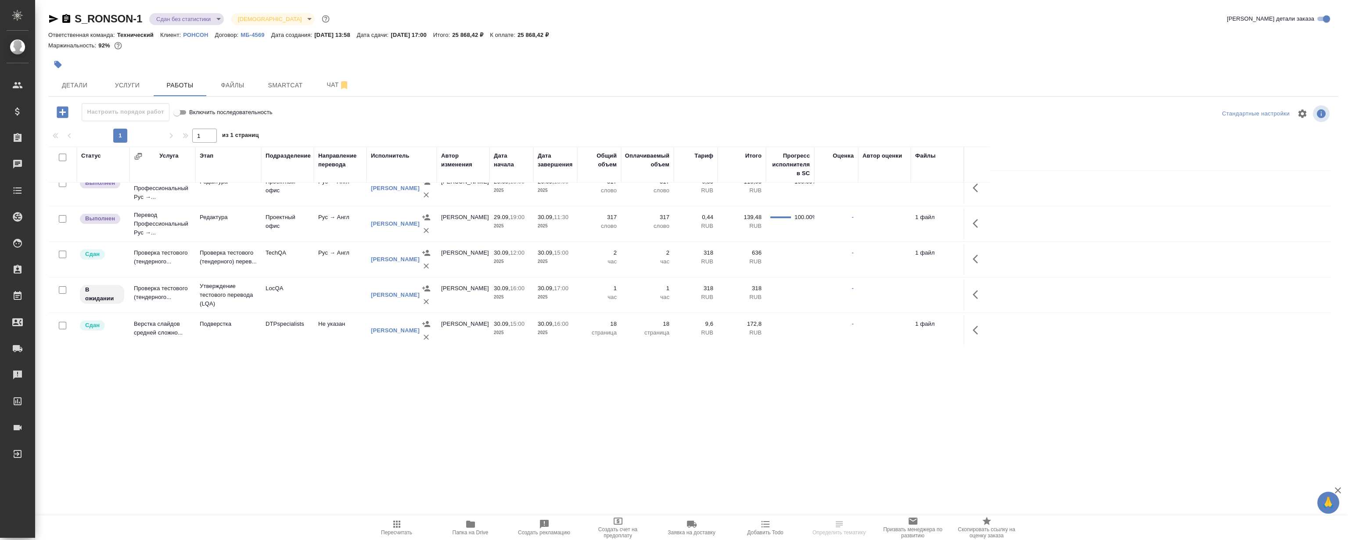
scroll to position [87, 0]
click at [974, 288] on icon "button" at bounding box center [975, 290] width 5 height 9
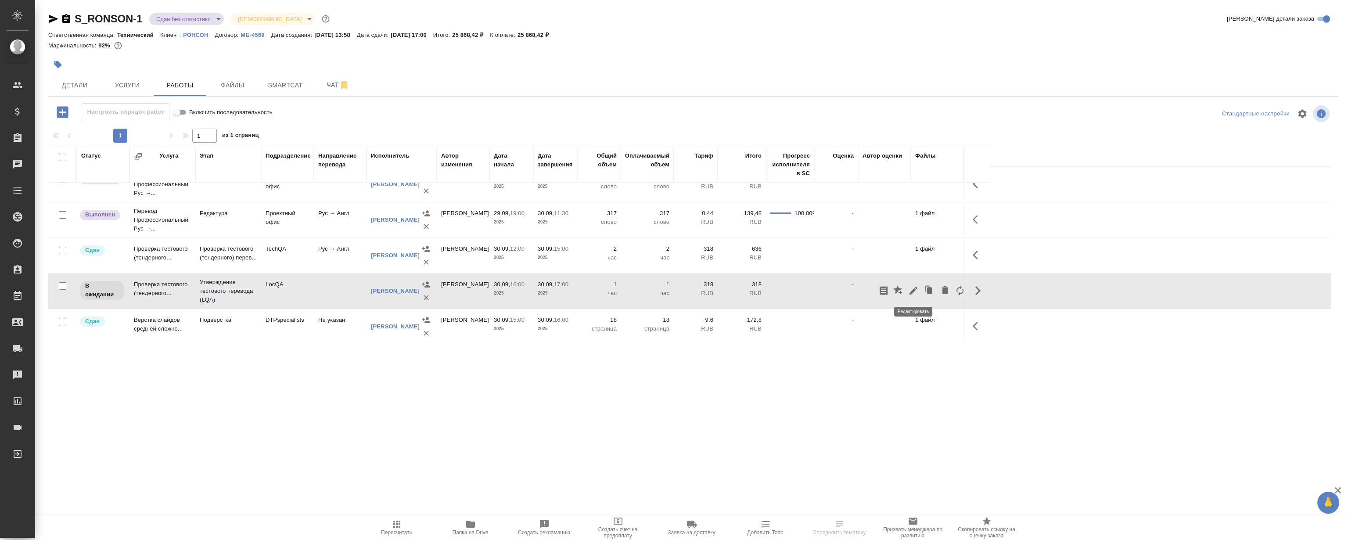
click at [913, 289] on icon "button" at bounding box center [913, 290] width 11 height 11
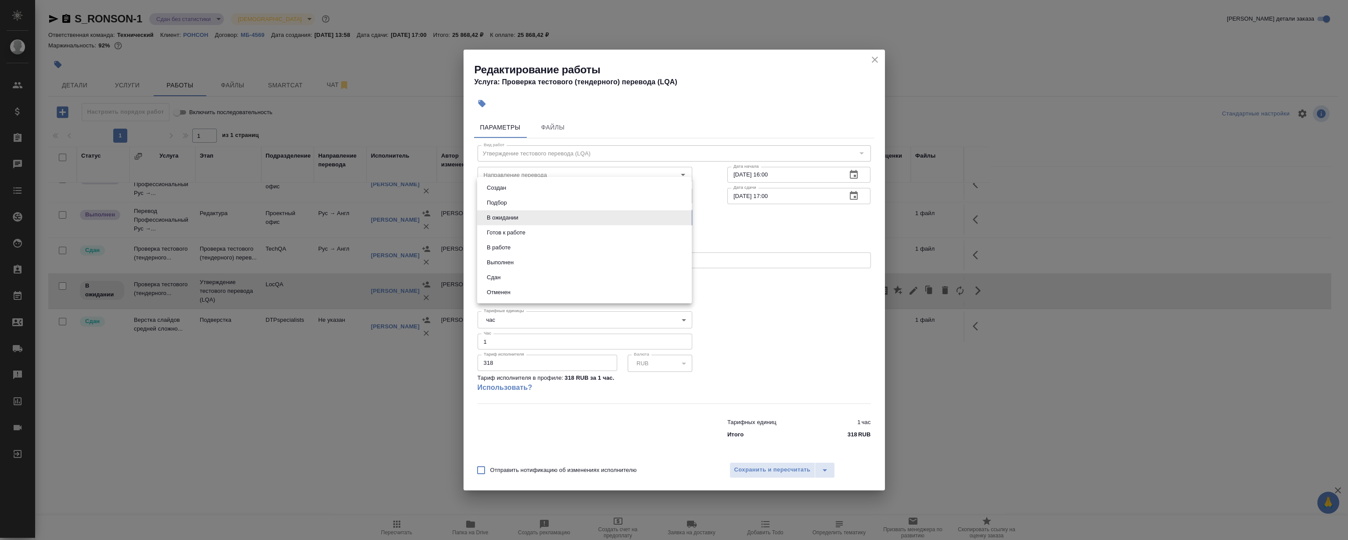
click at [588, 215] on body "🙏 .cls-1 fill:#fff; AWATERA Magerramov Ruslan Клиенты Спецификации Заказы 0 Чат…" at bounding box center [674, 270] width 1348 height 540
click at [559, 274] on li "Сдан" at bounding box center [584, 277] width 215 height 15
type input "closed"
click at [795, 470] on span "Сохранить и пересчитать" at bounding box center [772, 470] width 76 height 10
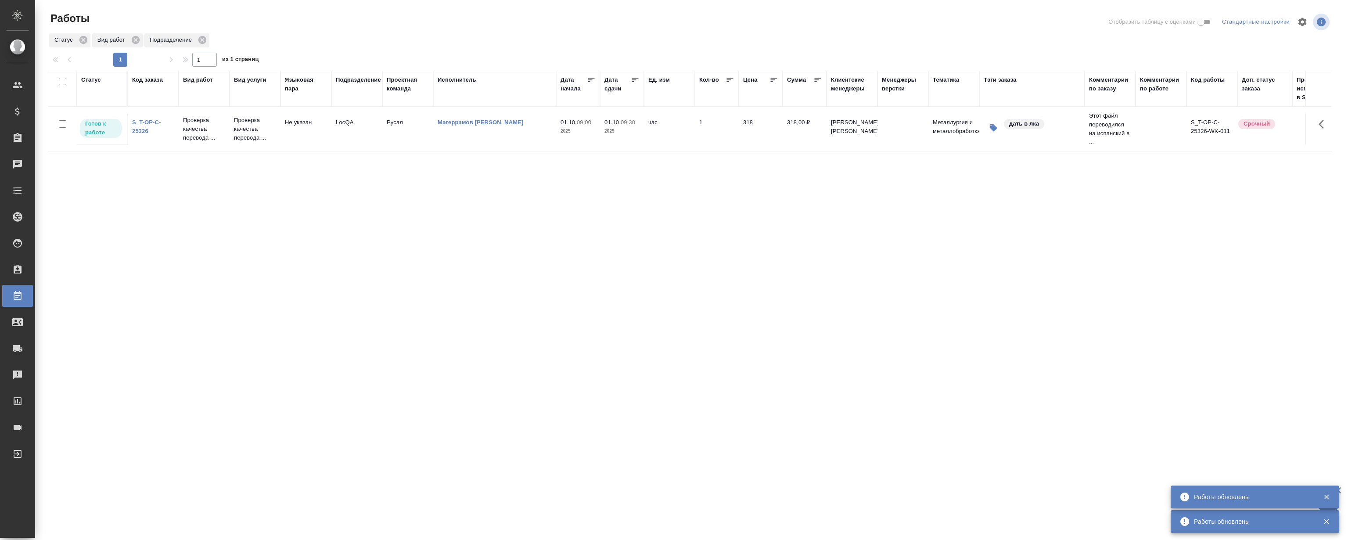
click at [260, 252] on div "Статус Код заказа Вид работ Вид услуги Языковая пара Подразделение Проектная ко…" at bounding box center [689, 229] width 1283 height 316
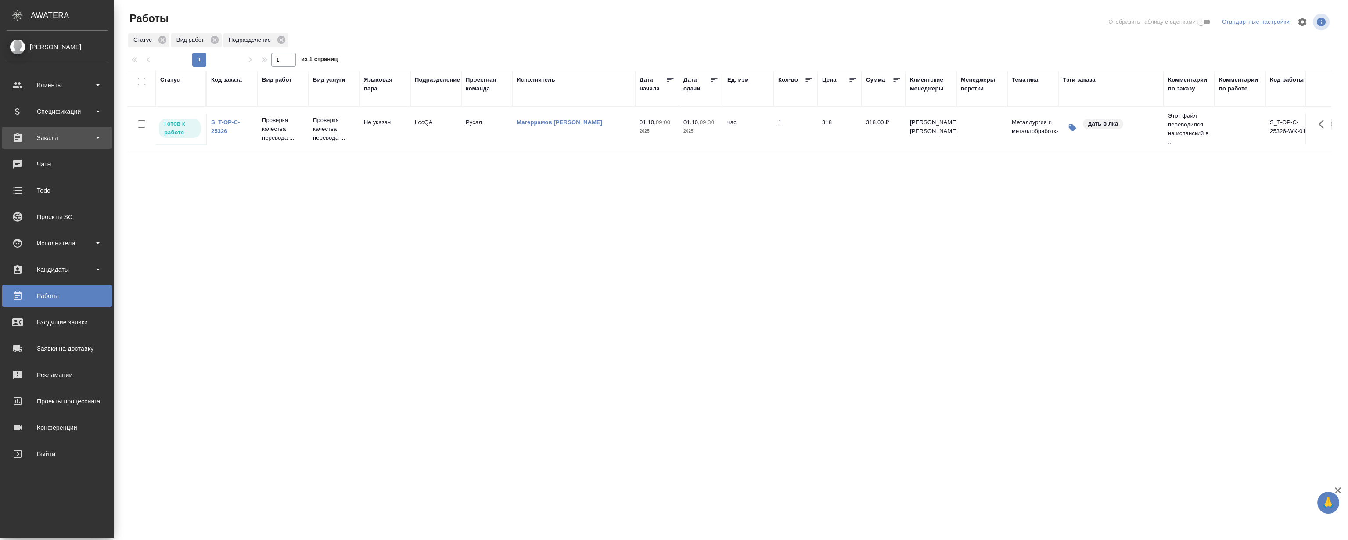
click at [54, 134] on div "Заказы" at bounding box center [57, 137] width 101 height 13
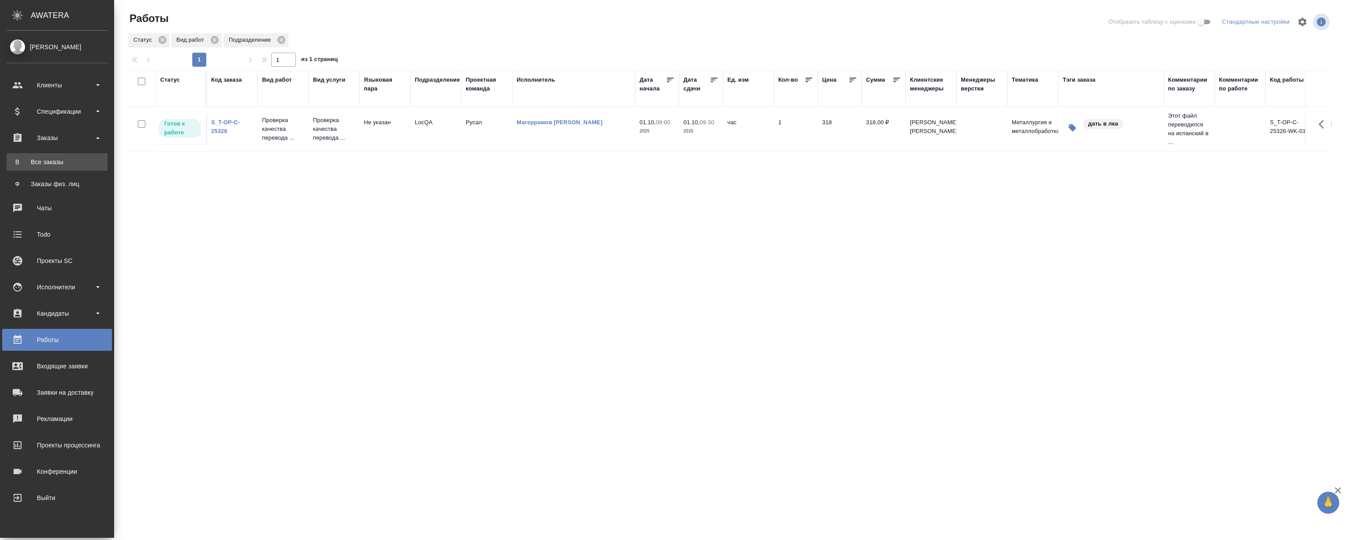
click at [50, 161] on div "Все заказы" at bounding box center [57, 162] width 92 height 9
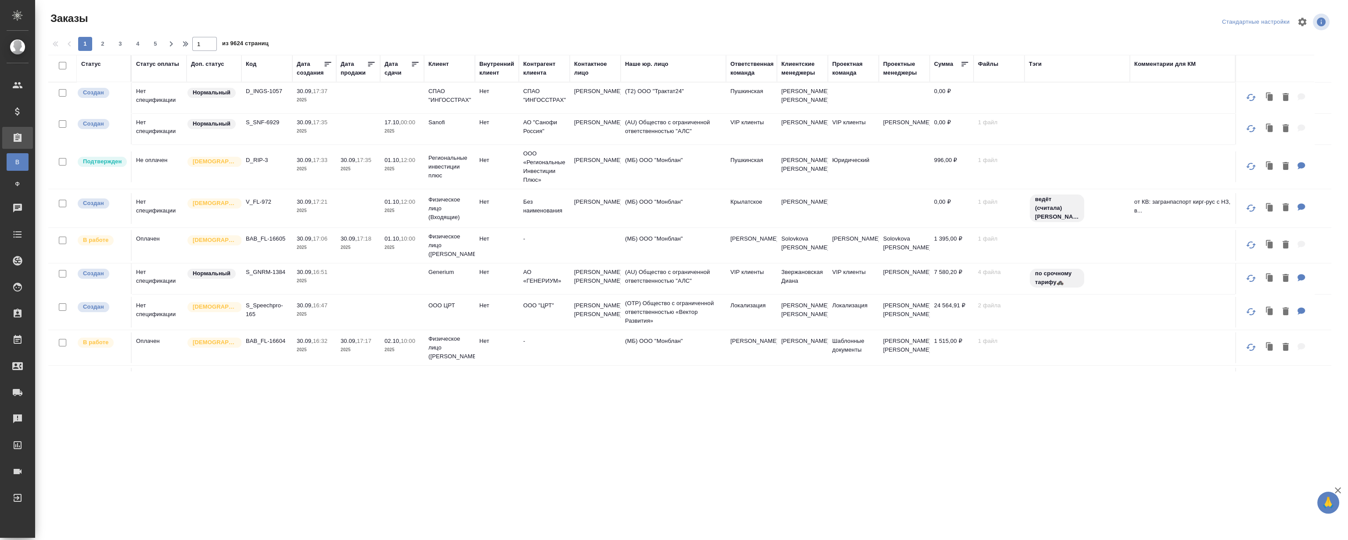
click at [246, 66] on div "Код" at bounding box center [251, 64] width 11 height 9
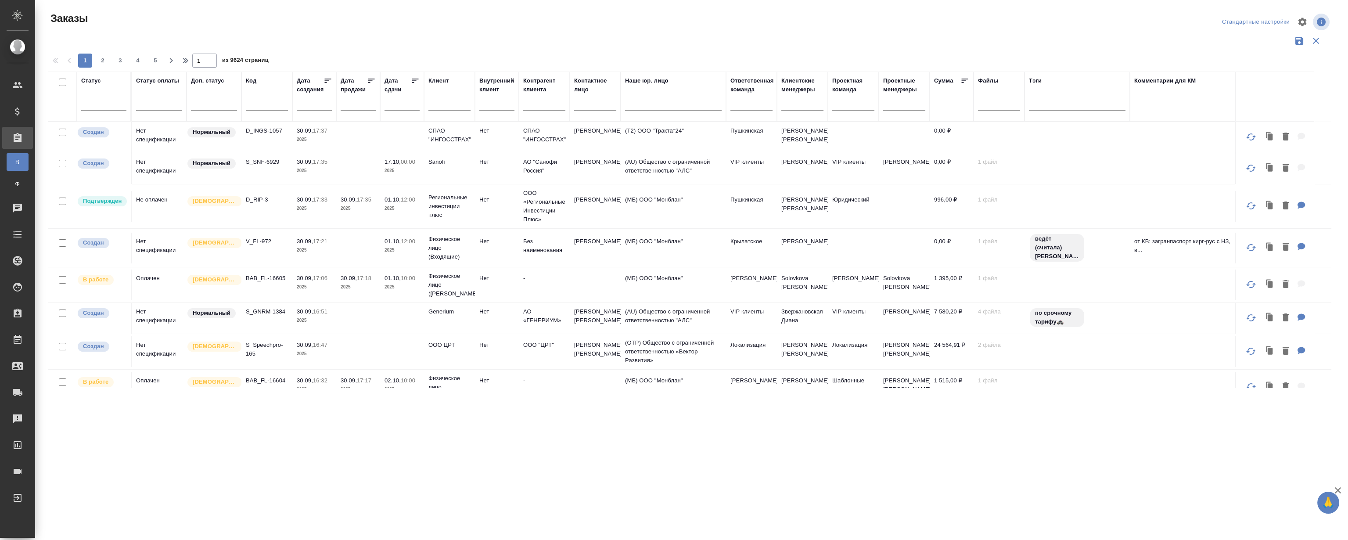
click at [267, 104] on input "text" at bounding box center [267, 105] width 42 height 11
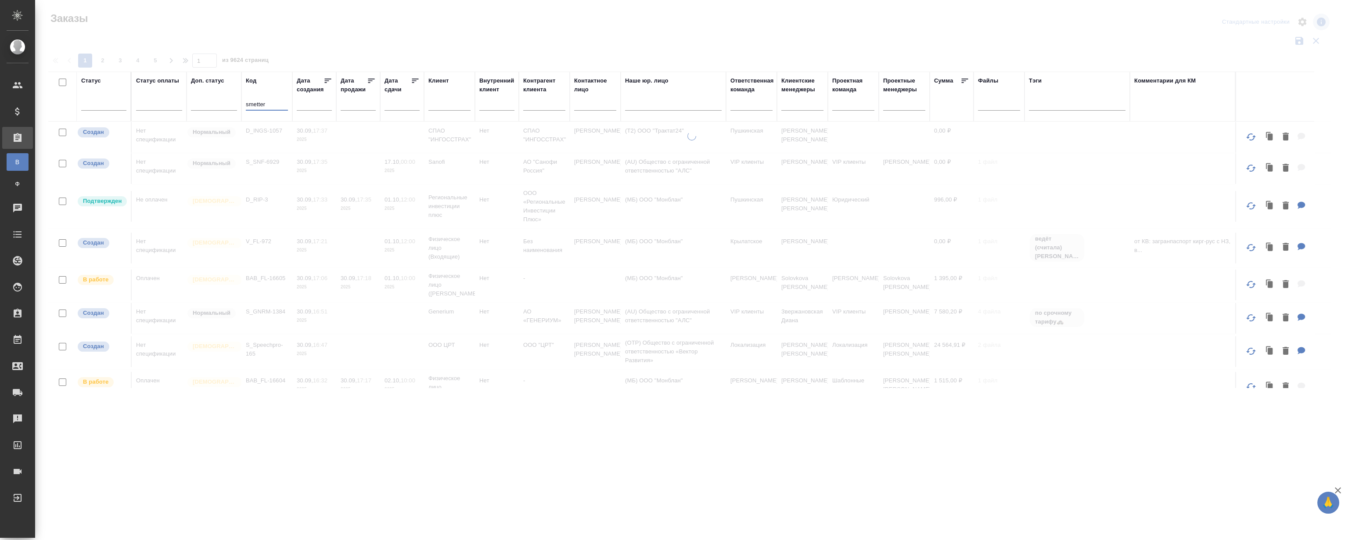
type input "smetter"
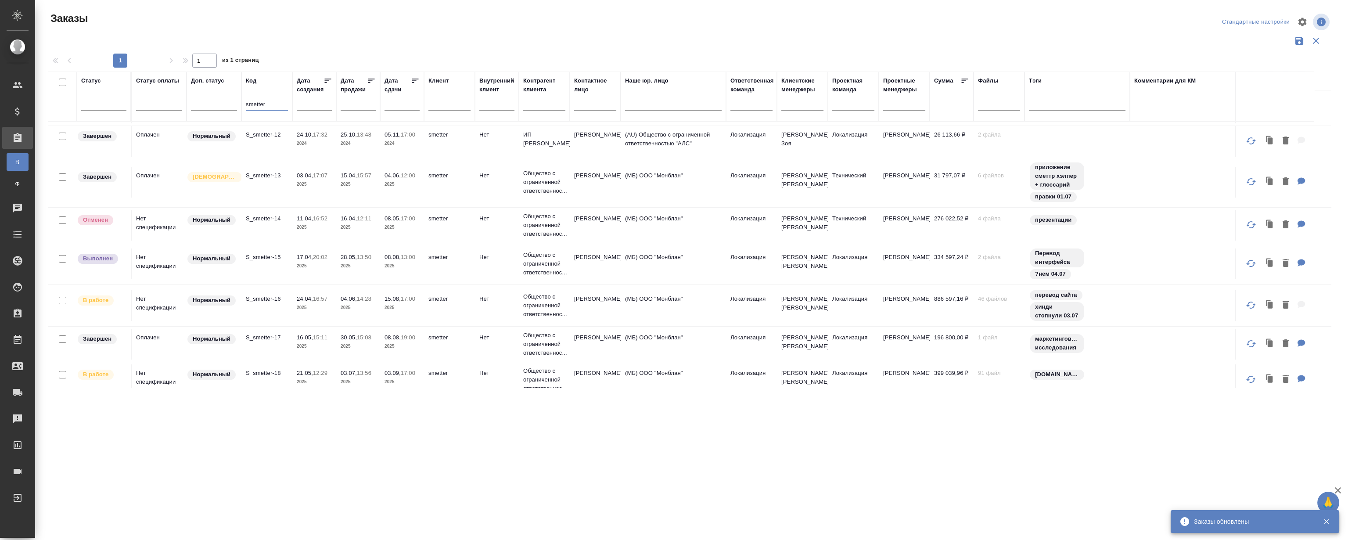
scroll to position [119, 0]
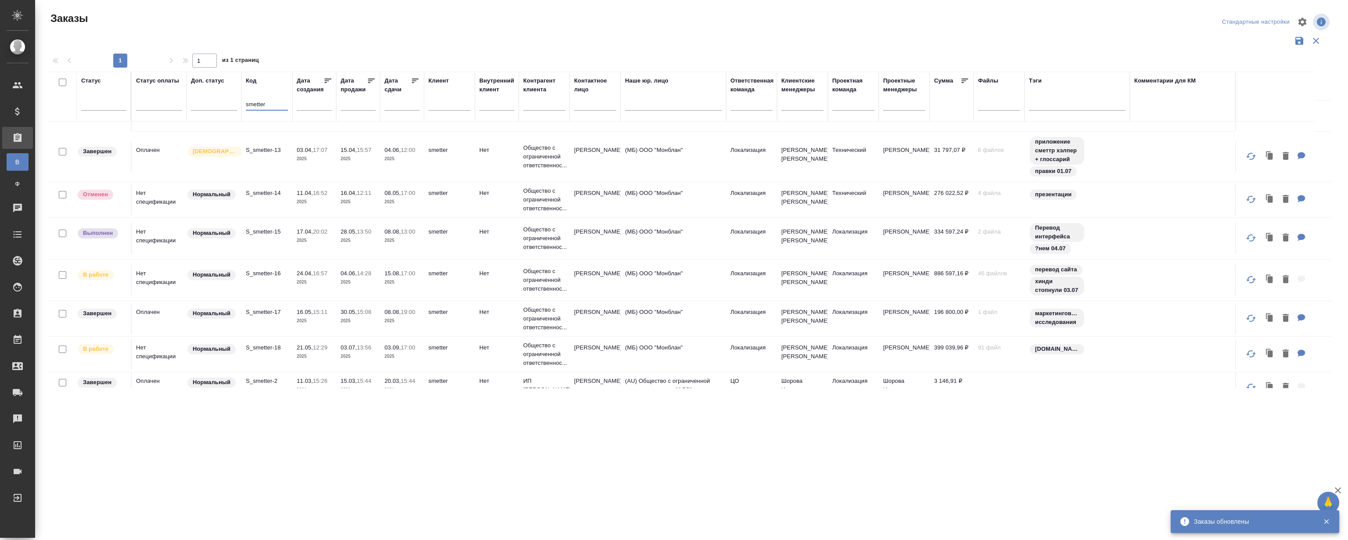
click at [271, 271] on p "S_smetter-16" at bounding box center [267, 273] width 42 height 9
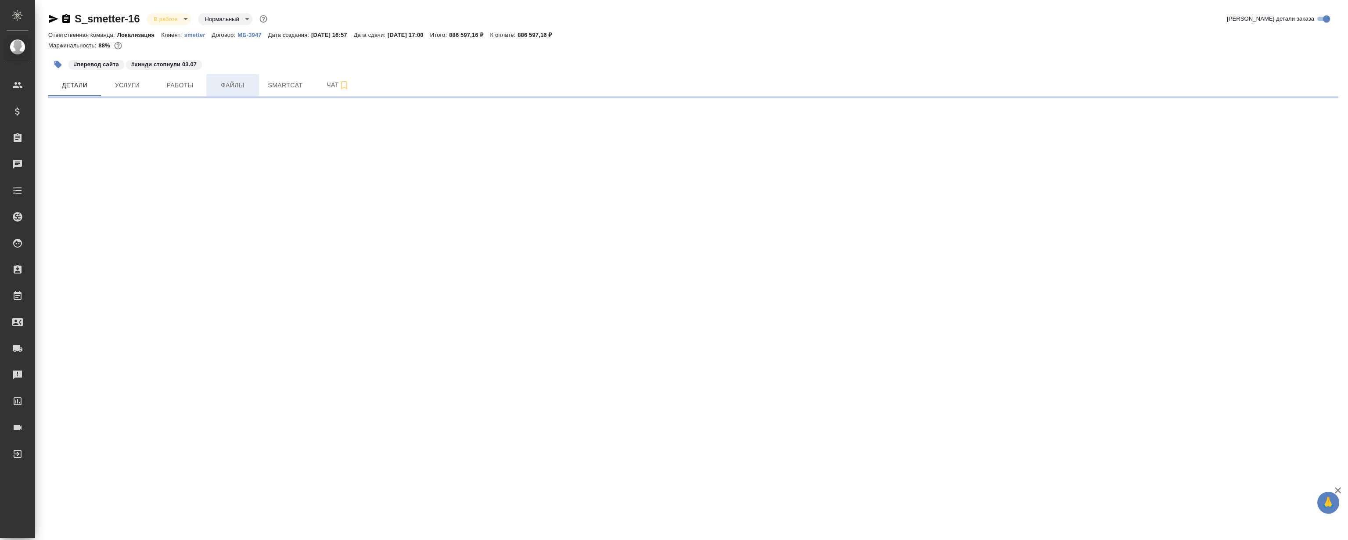
click at [236, 84] on span "Файлы" at bounding box center [233, 85] width 42 height 11
select select "RU"
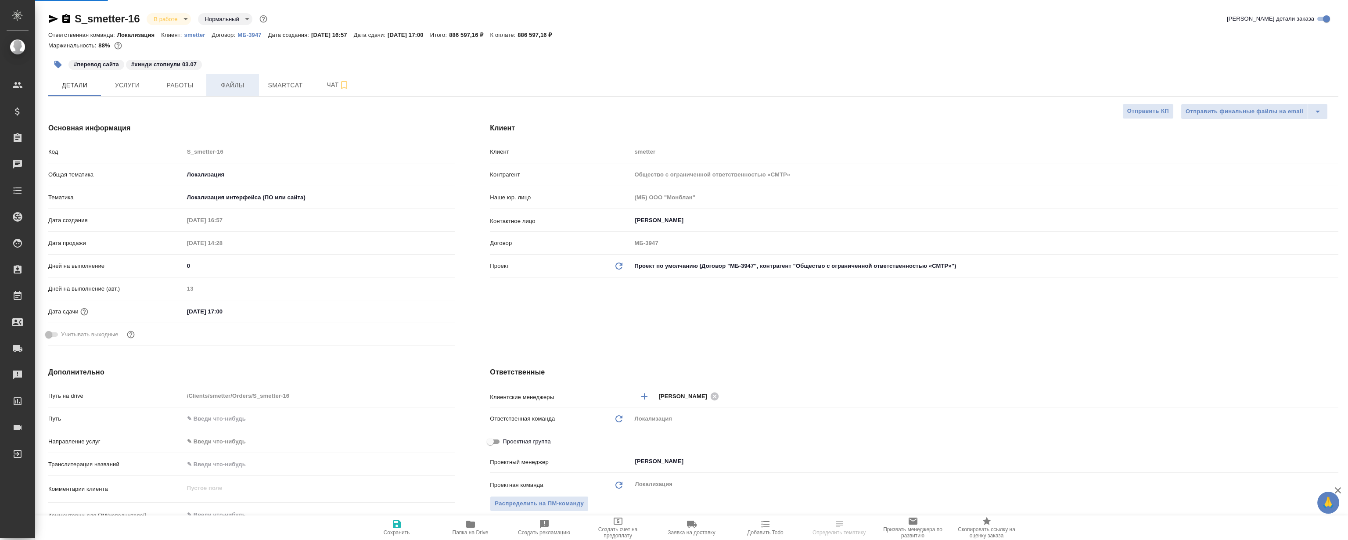
type textarea "x"
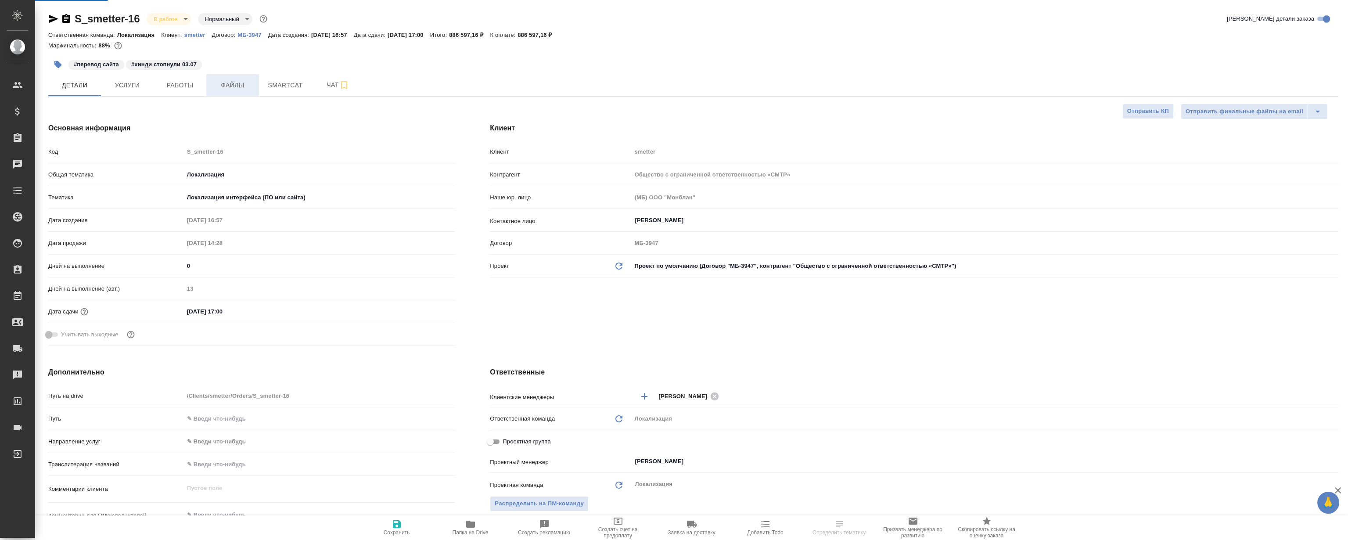
type textarea "x"
click at [236, 84] on span "Файлы" at bounding box center [233, 85] width 42 height 11
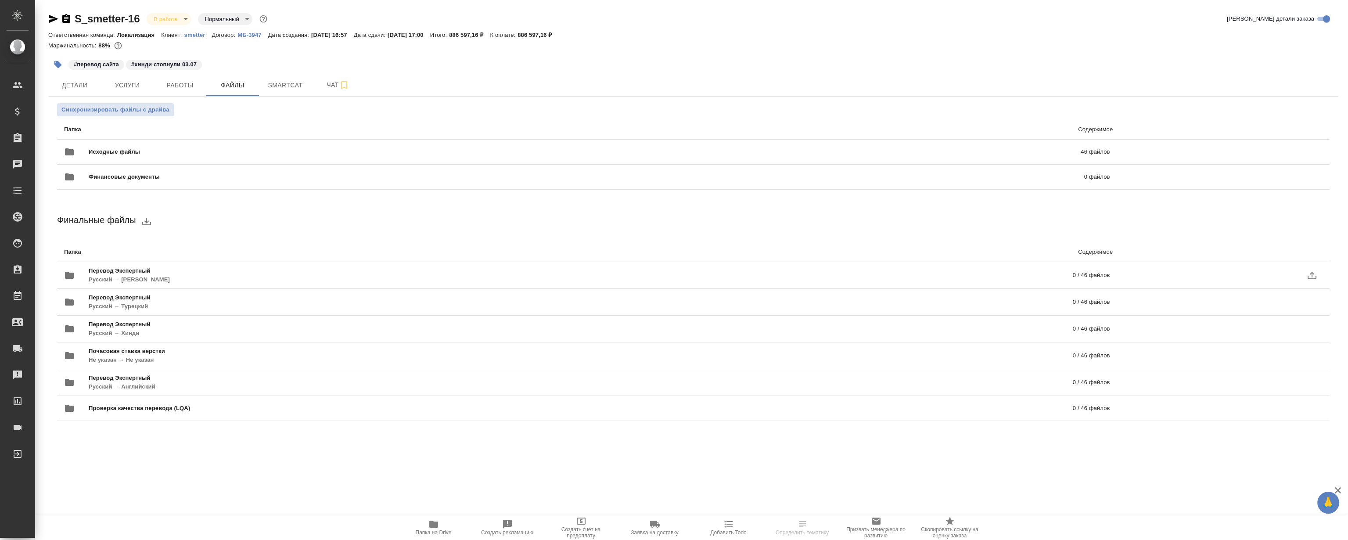
drag, startPoint x: 380, startPoint y: 451, endPoint x: 443, endPoint y: 512, distance: 87.2
drag, startPoint x: 443, startPoint y: 512, endPoint x: 429, endPoint y: 528, distance: 21.1
click at [429, 528] on icon "button" at bounding box center [433, 524] width 11 height 11
click at [285, 83] on span "Smartcat" at bounding box center [285, 85] width 42 height 11
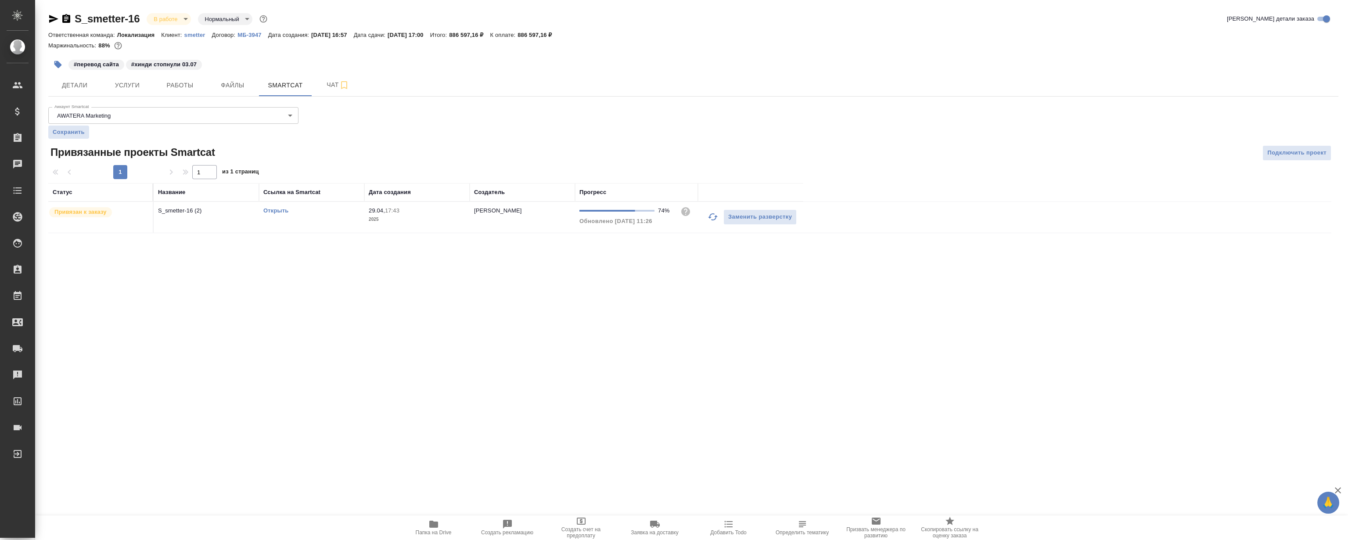
click at [269, 212] on link "Открыть" at bounding box center [275, 210] width 25 height 7
drag, startPoint x: 369, startPoint y: 305, endPoint x: 387, endPoint y: 355, distance: 53.2
drag, startPoint x: 387, startPoint y: 355, endPoint x: 322, endPoint y: 471, distance: 133.2
click at [322, 471] on div ".cls-1 fill:#fff; AWATERA [PERSON_NAME] Спецификации Заказы 0 Чаты Todo Проекты…" at bounding box center [674, 270] width 1348 height 540
click at [241, 83] on span "Файлы" at bounding box center [233, 85] width 42 height 11
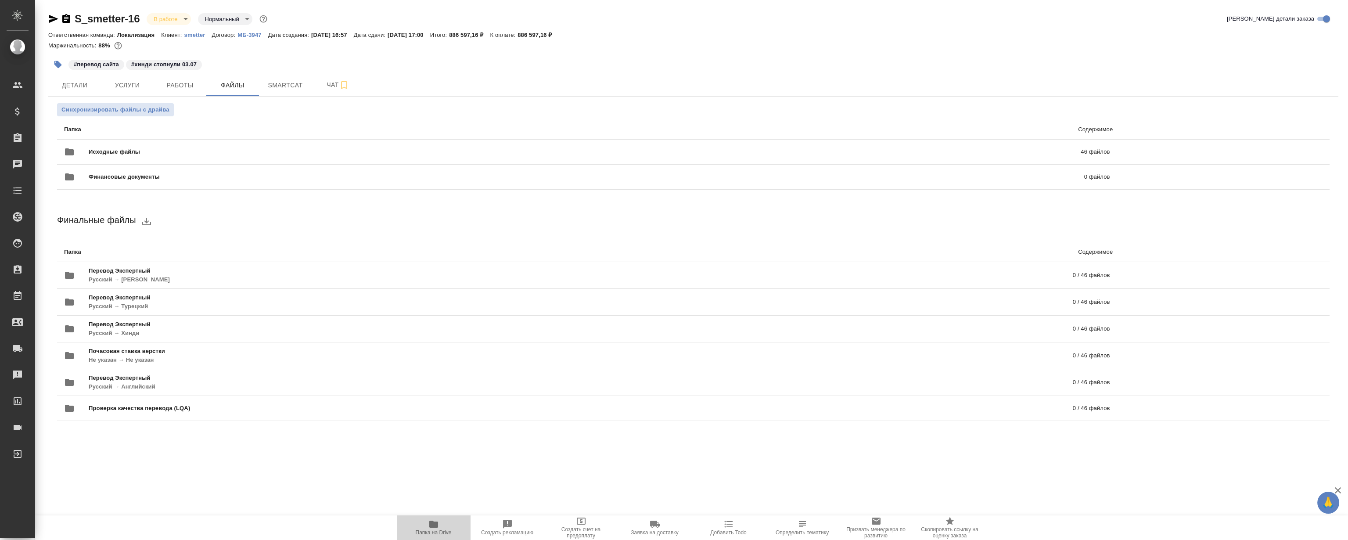
click at [431, 523] on icon "button" at bounding box center [433, 524] width 9 height 7
